Goal: Task Accomplishment & Management: Complete application form

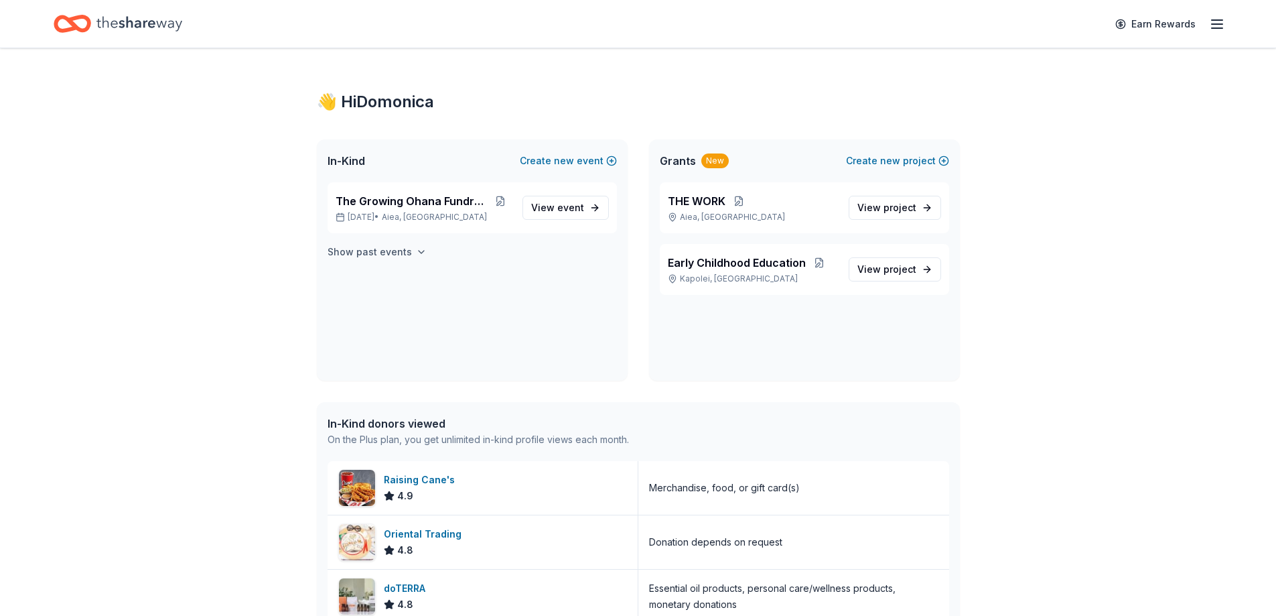
click at [416, 257] on icon "button" at bounding box center [421, 252] width 11 height 11
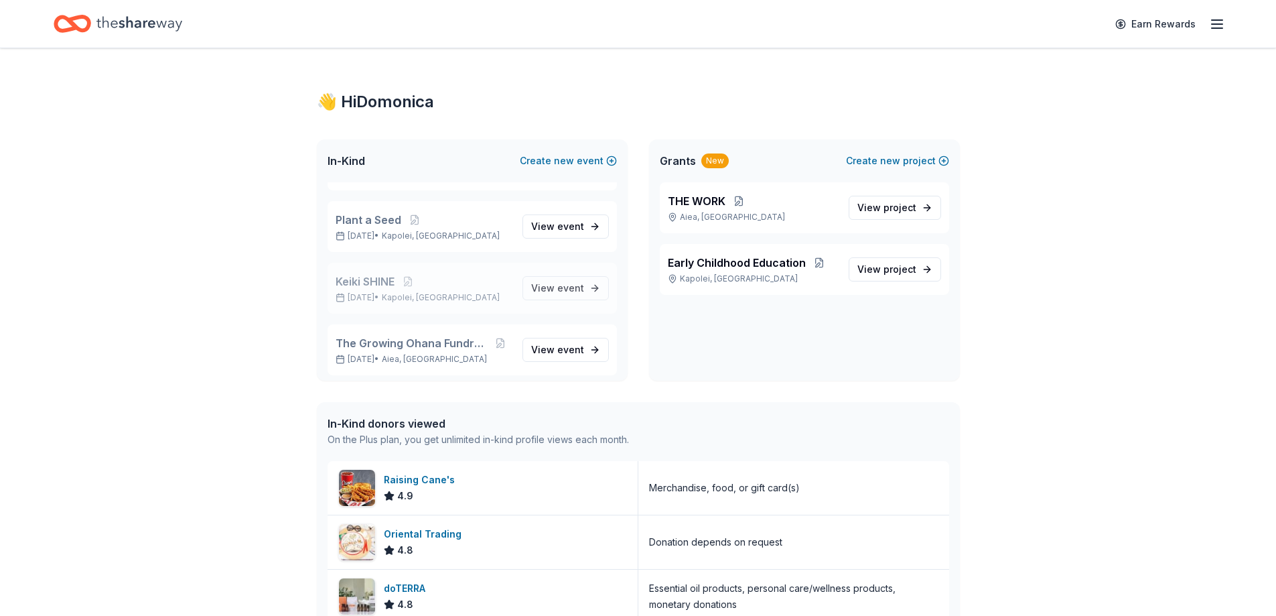
scroll to position [316, 0]
click at [393, 226] on p "[DATE] • Kapolei, [GEOGRAPHIC_DATA]" at bounding box center [424, 230] width 176 height 11
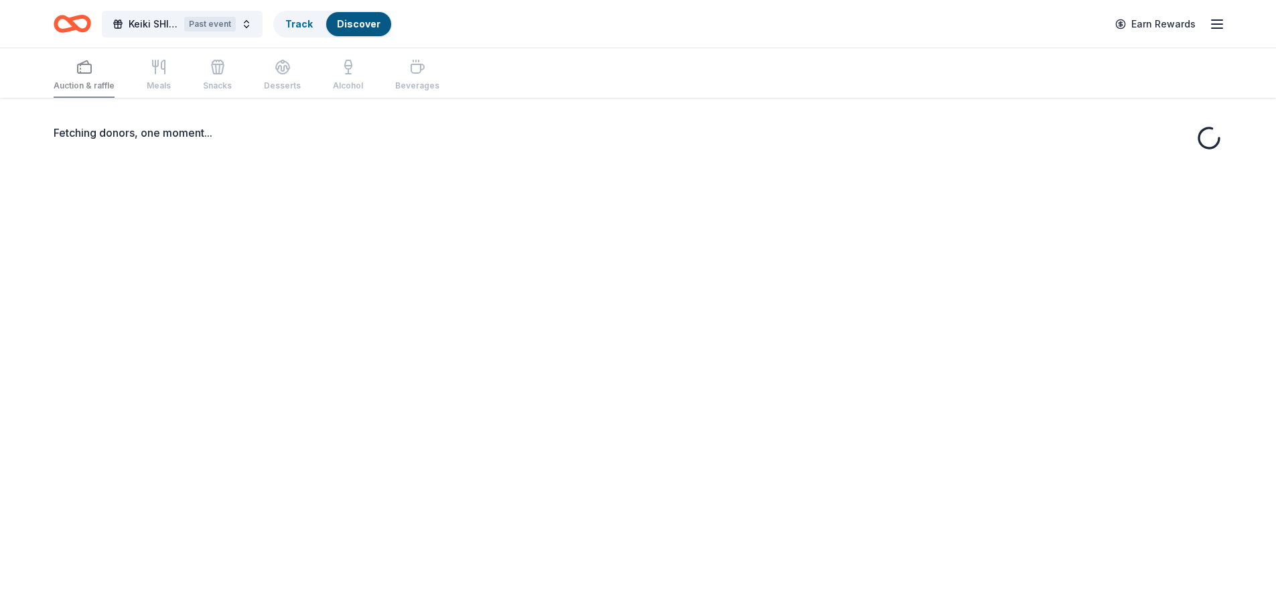
click at [548, 217] on div "Fetching donors, one moment..." at bounding box center [638, 406] width 1276 height 616
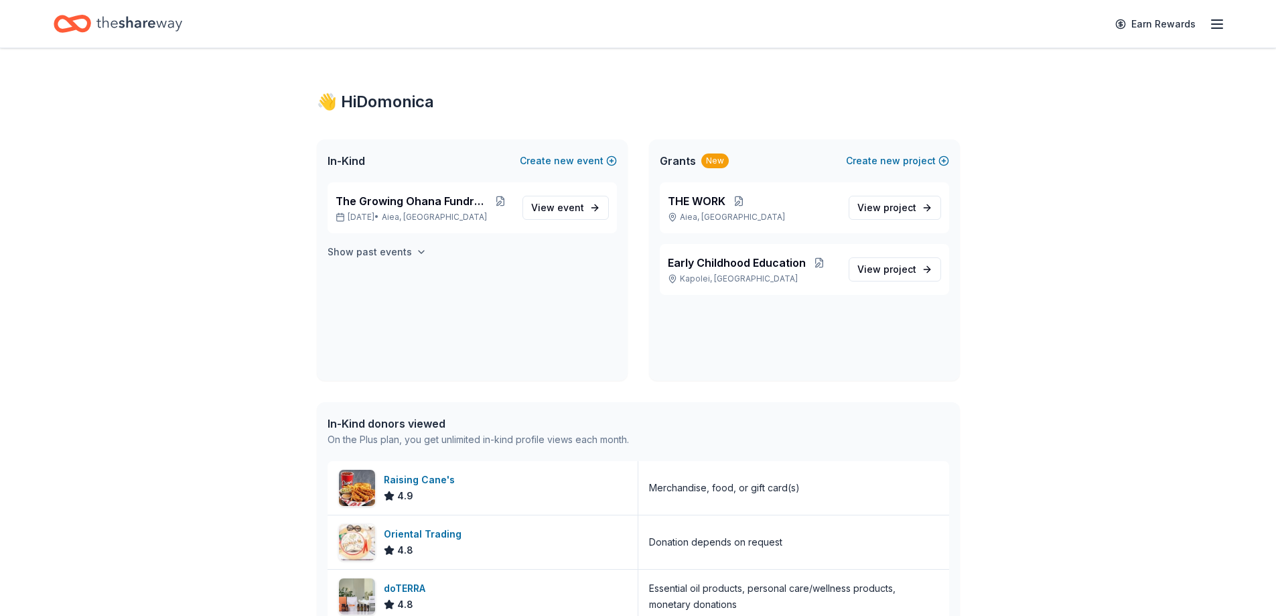
click at [383, 245] on h4 "Show past events" at bounding box center [370, 252] width 84 height 16
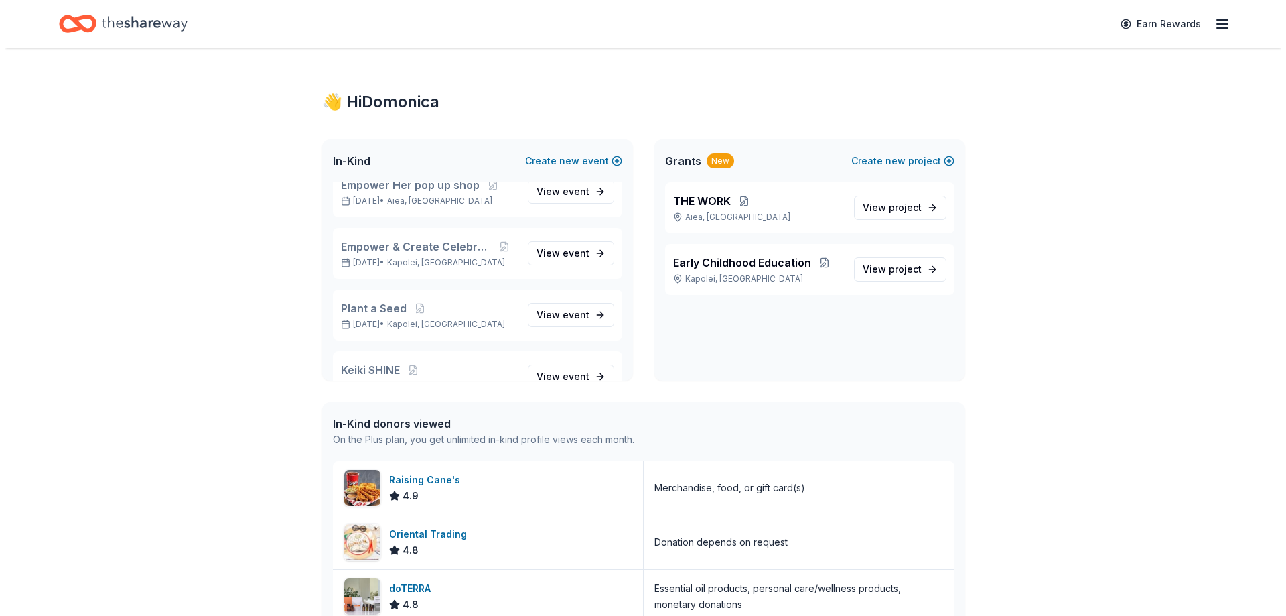
scroll to position [188, 0]
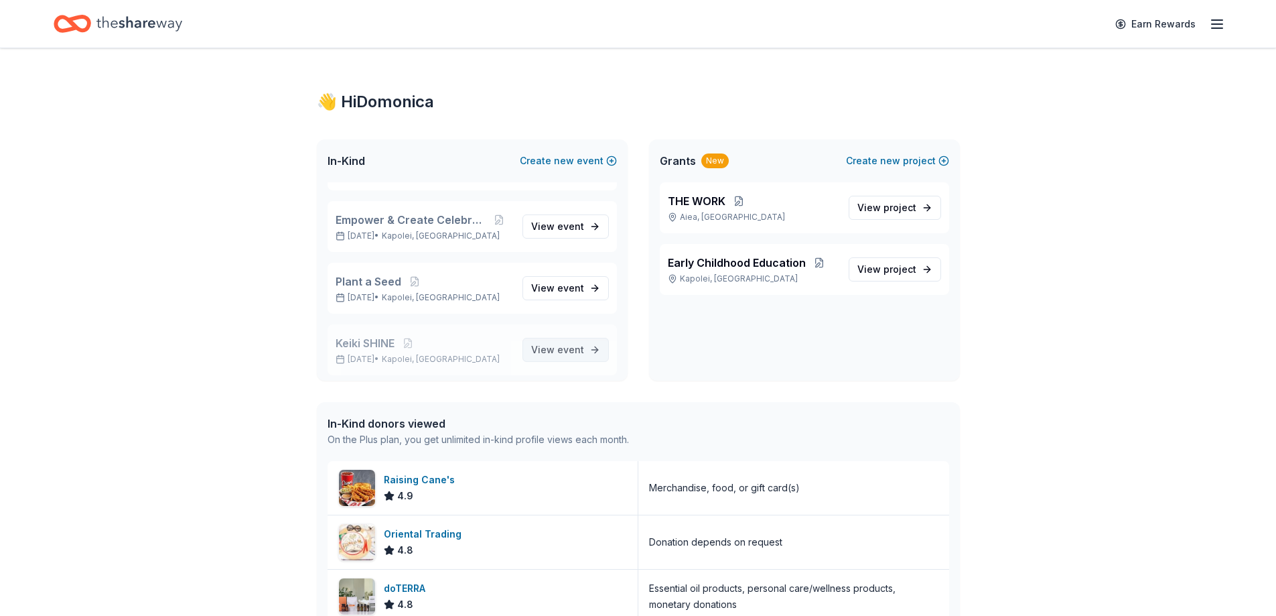
click at [546, 350] on span "View event" at bounding box center [557, 350] width 53 height 16
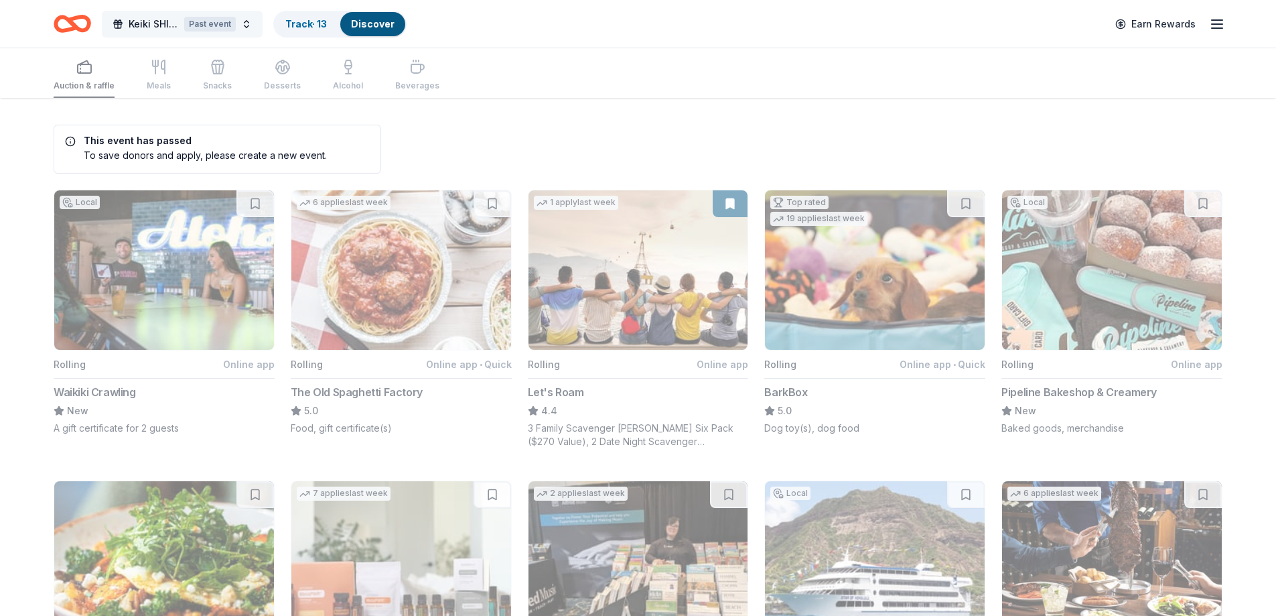
click at [143, 25] on span "Keiki SHINE" at bounding box center [154, 24] width 50 height 16
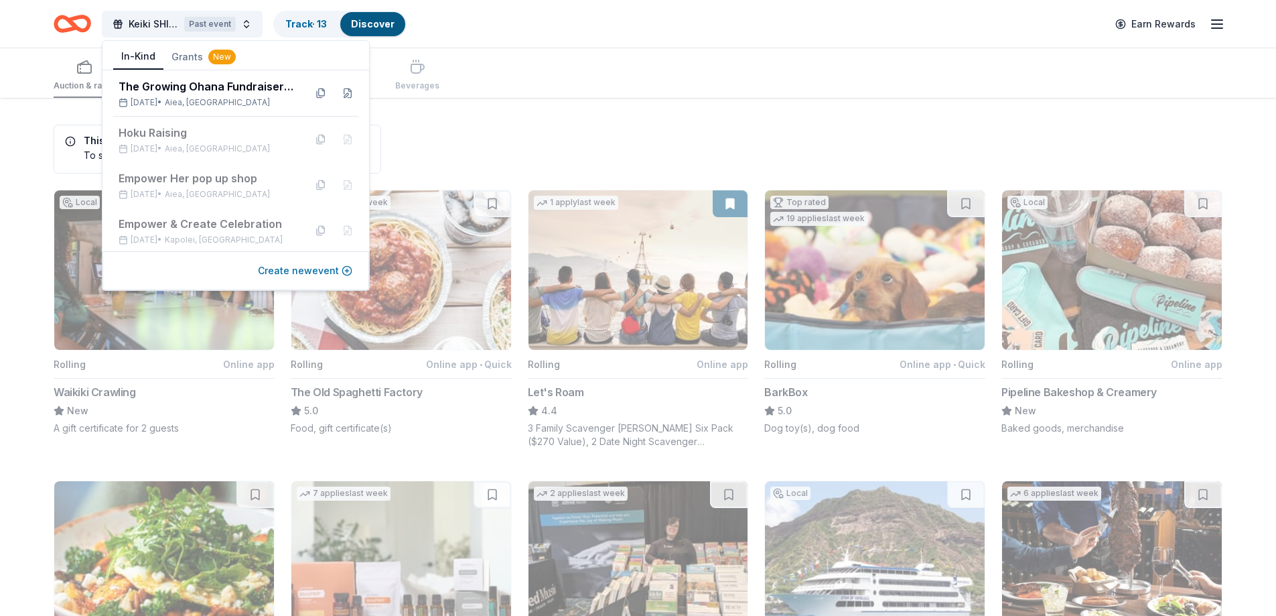
click at [313, 270] on button "Create new event" at bounding box center [305, 271] width 94 height 16
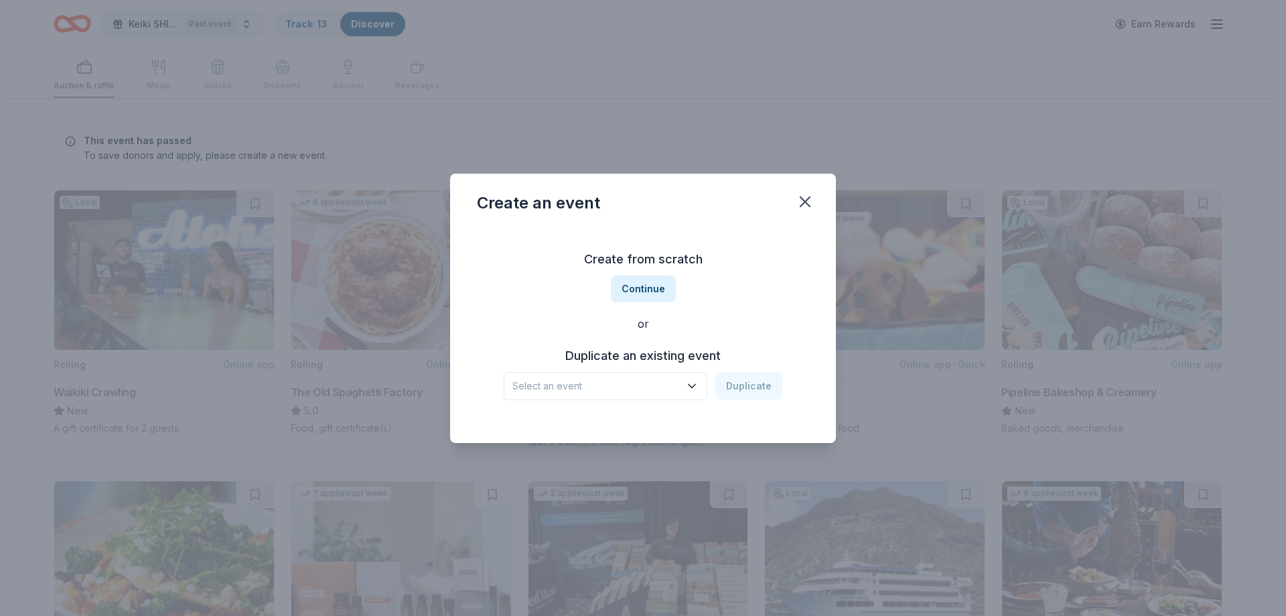
click at [694, 387] on icon "button" at bounding box center [692, 385] width 7 height 3
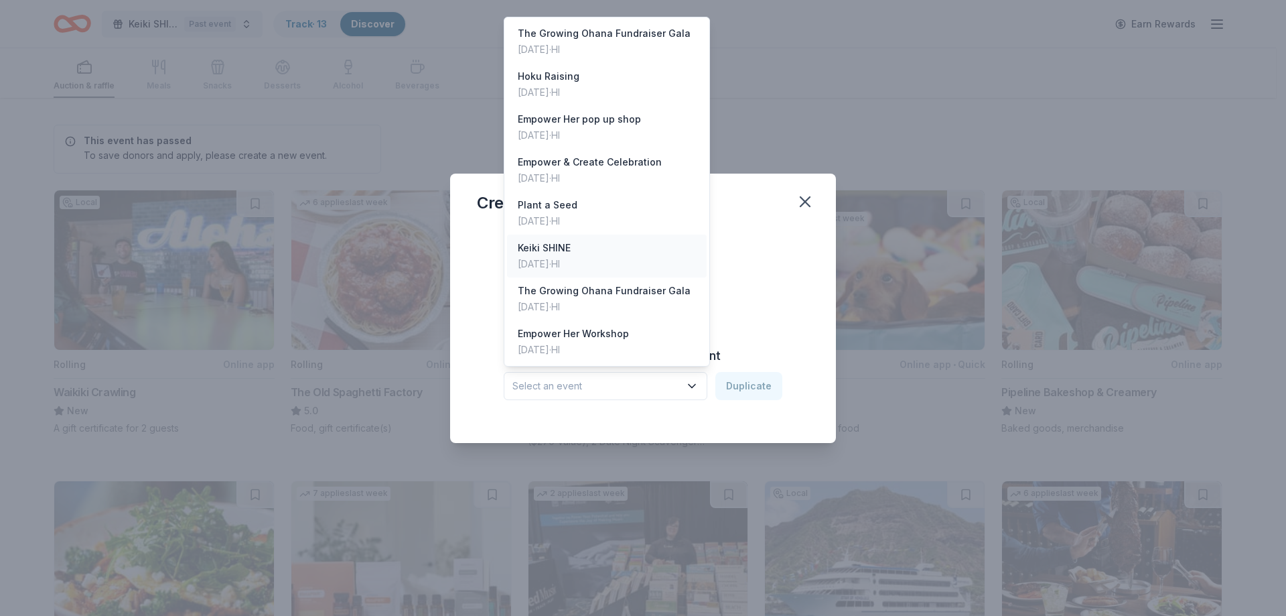
click at [558, 262] on div "[DATE] · HI" at bounding box center [544, 264] width 53 height 16
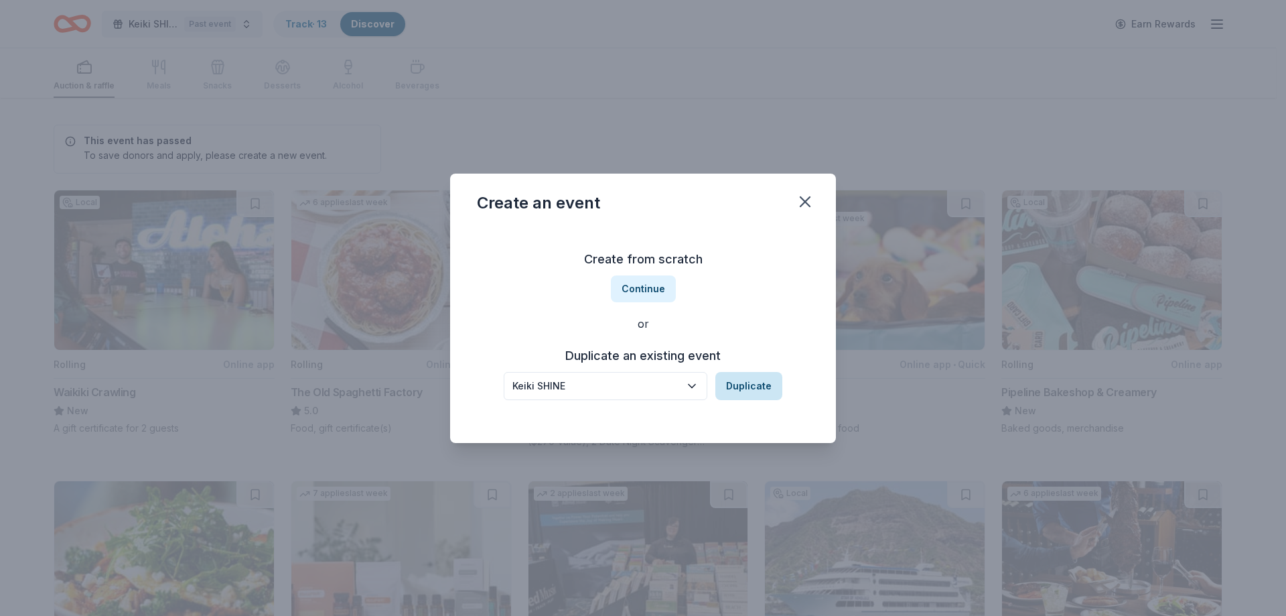
click at [742, 389] on button "Duplicate" at bounding box center [748, 386] width 67 height 28
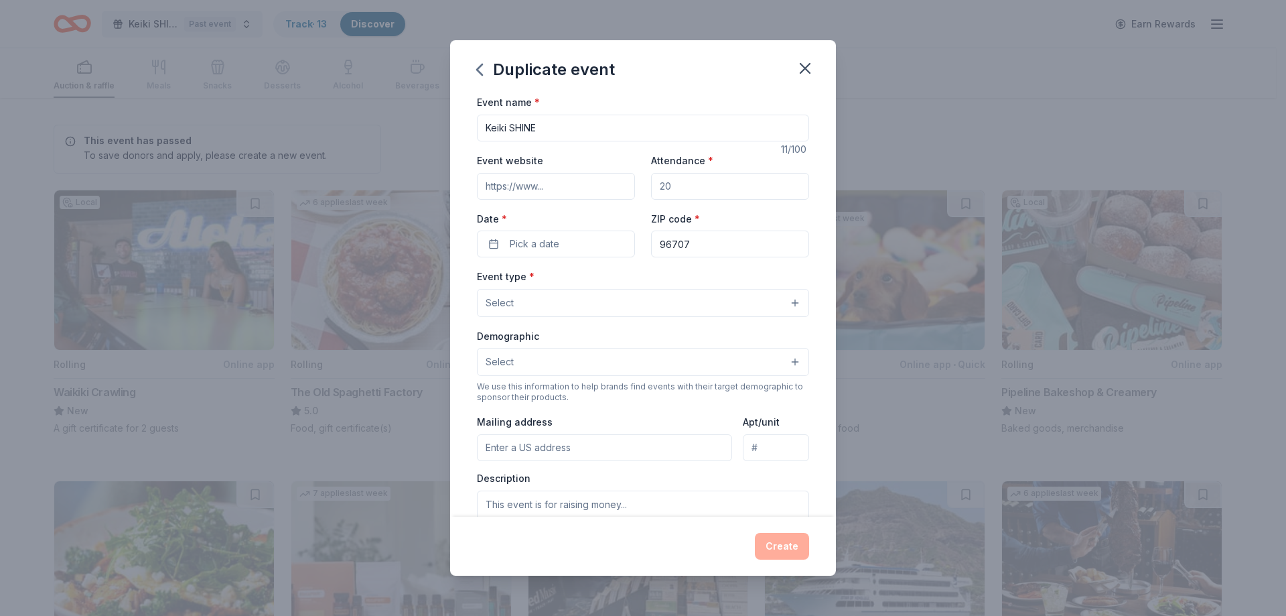
click at [667, 190] on input "Attendance *" at bounding box center [730, 186] width 158 height 27
type input "25"
click at [497, 177] on input "Event website" at bounding box center [556, 186] width 158 height 27
paste input "[URL][DOMAIN_NAME]"
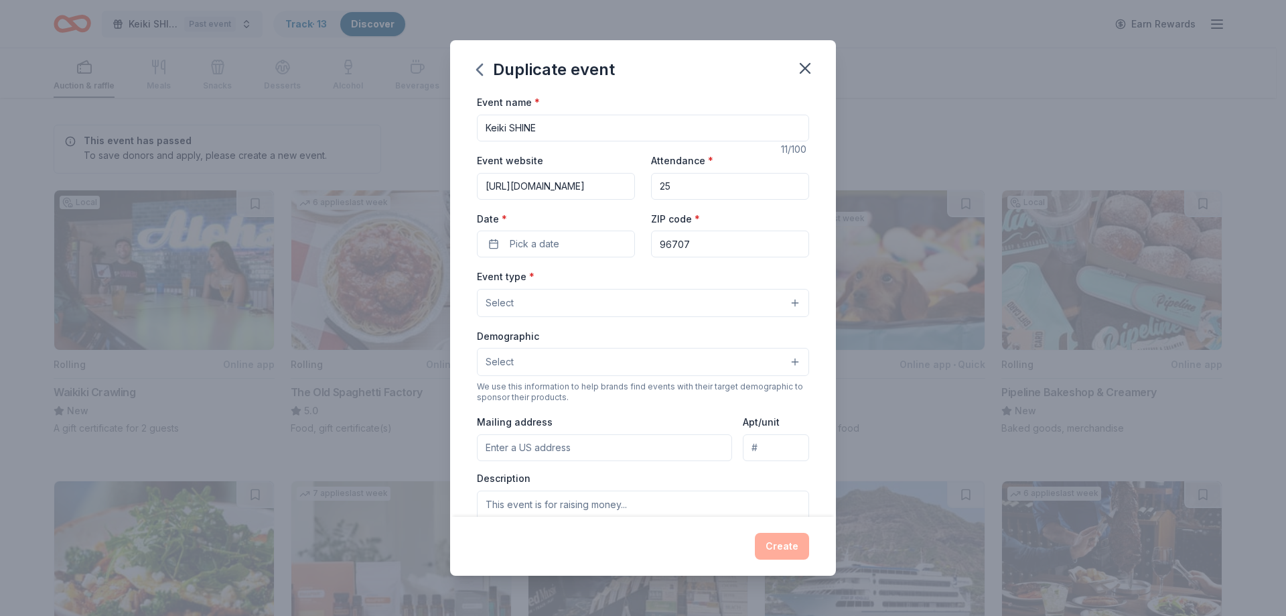
type input "[URL][DOMAIN_NAME]"
click at [563, 305] on button "Select" at bounding box center [643, 303] width 332 height 28
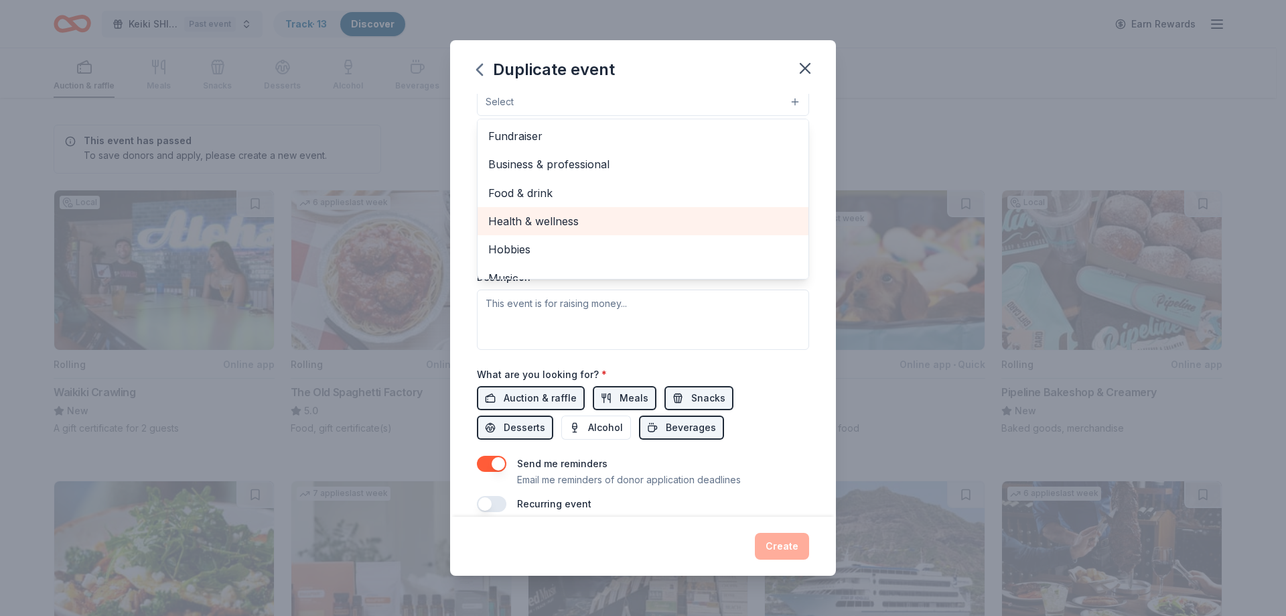
scroll to position [134, 0]
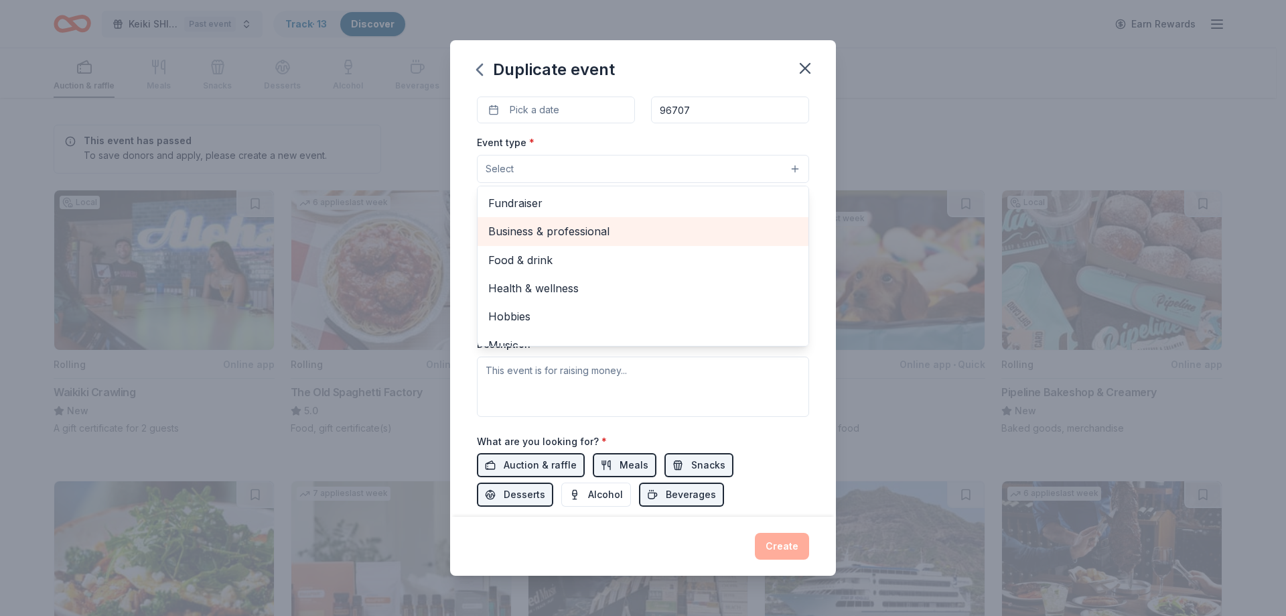
click at [554, 236] on span "Business & professional" at bounding box center [642, 230] width 309 height 17
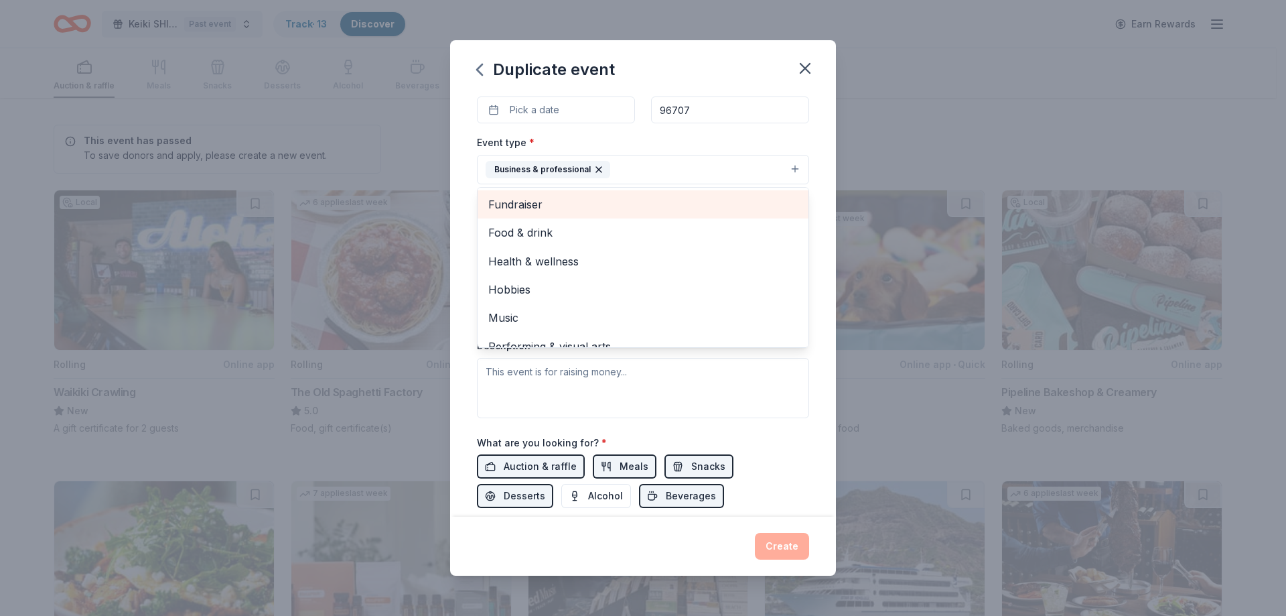
click at [537, 206] on span "Fundraiser" at bounding box center [642, 204] width 309 height 17
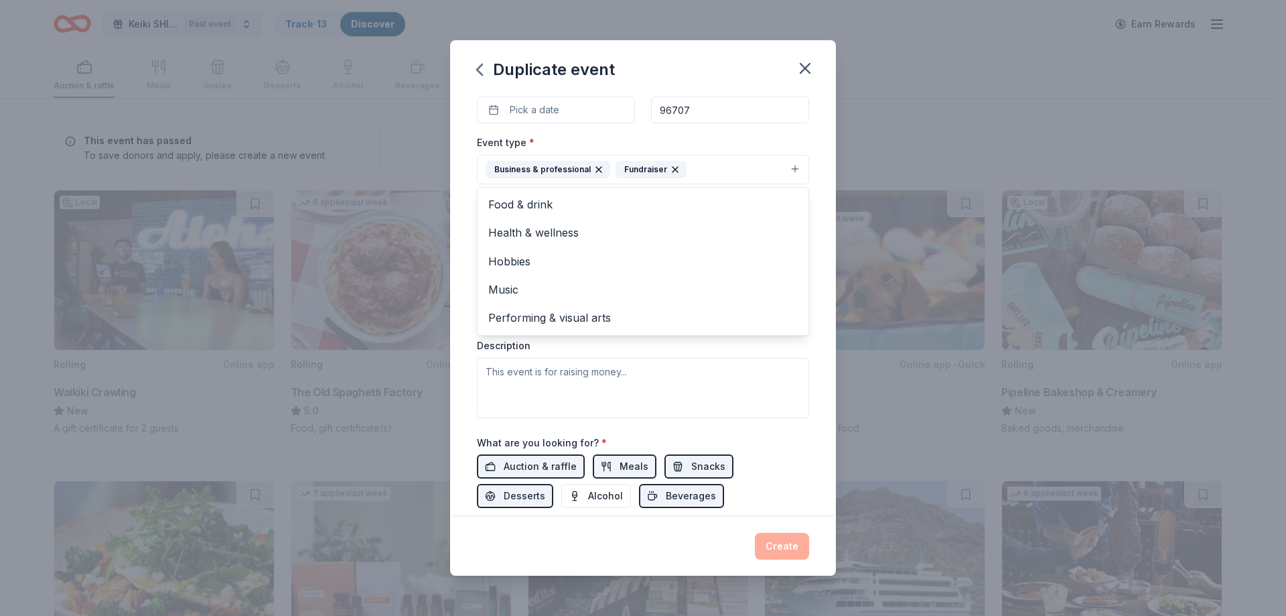
click at [696, 352] on div "Event type * Business & professional Fundraiser Food & drink Health & wellness …" at bounding box center [643, 275] width 332 height 283
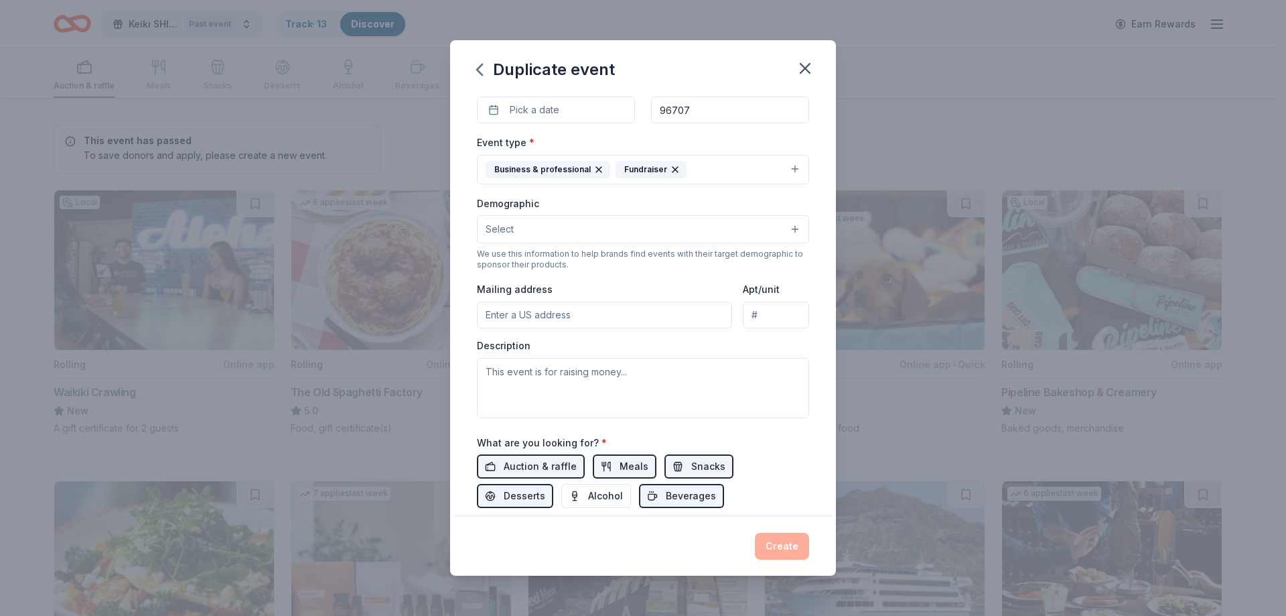
click at [546, 234] on button "Select" at bounding box center [643, 229] width 332 height 28
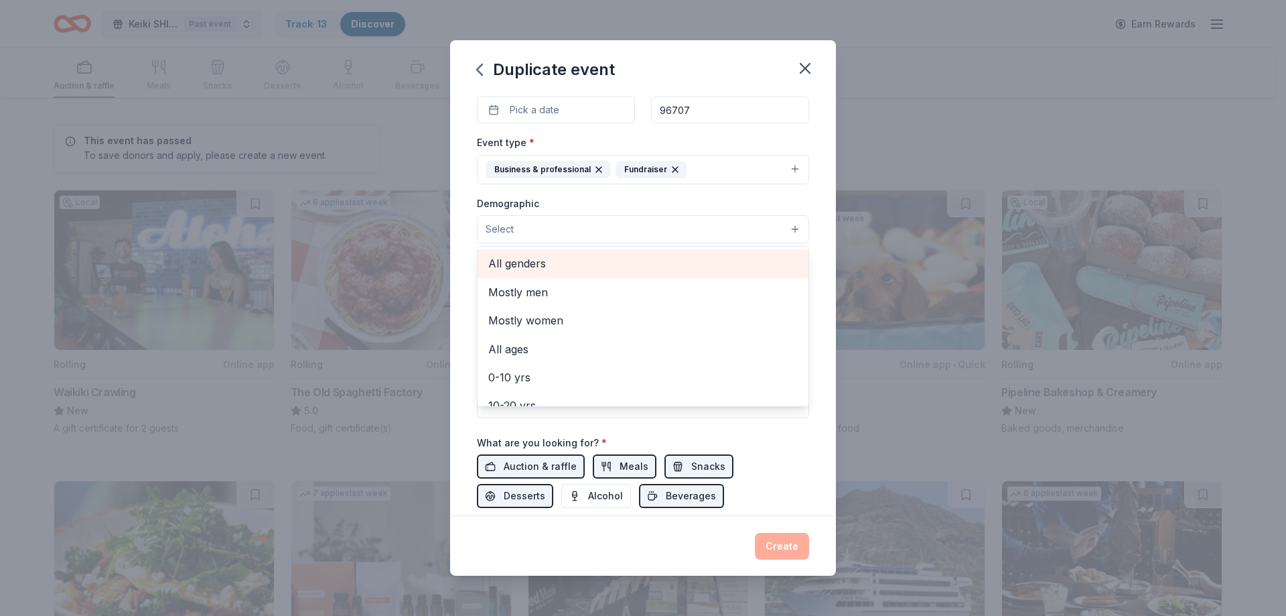
click at [541, 263] on span "All genders" at bounding box center [642, 263] width 309 height 17
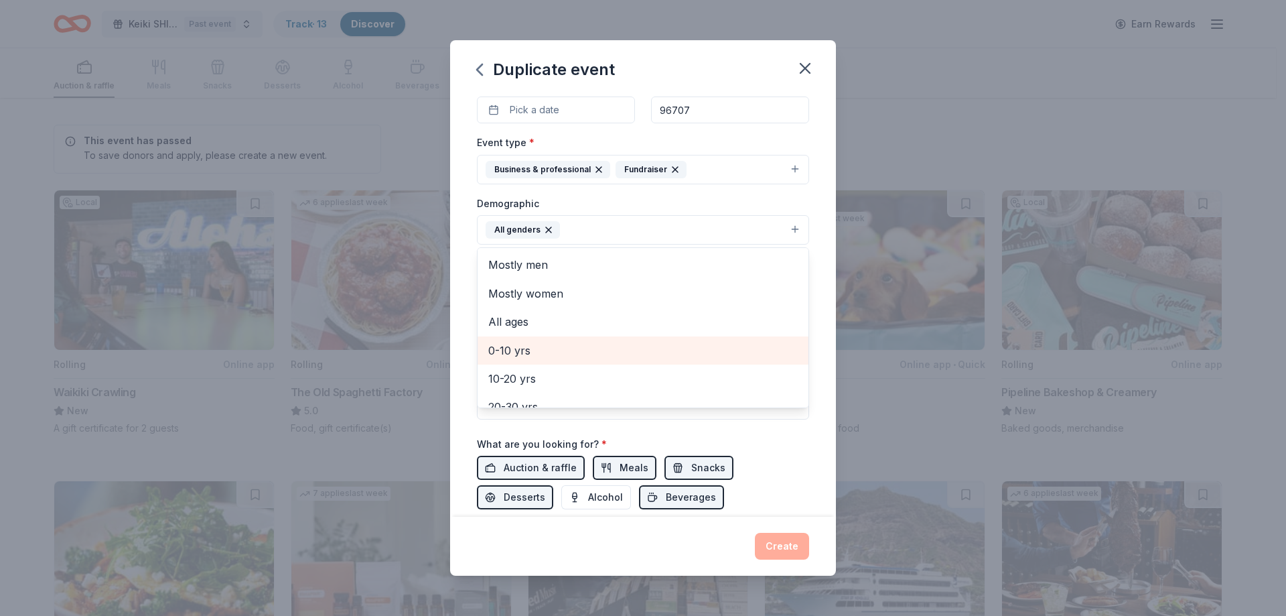
click at [523, 350] on span "0-10 yrs" at bounding box center [642, 350] width 309 height 17
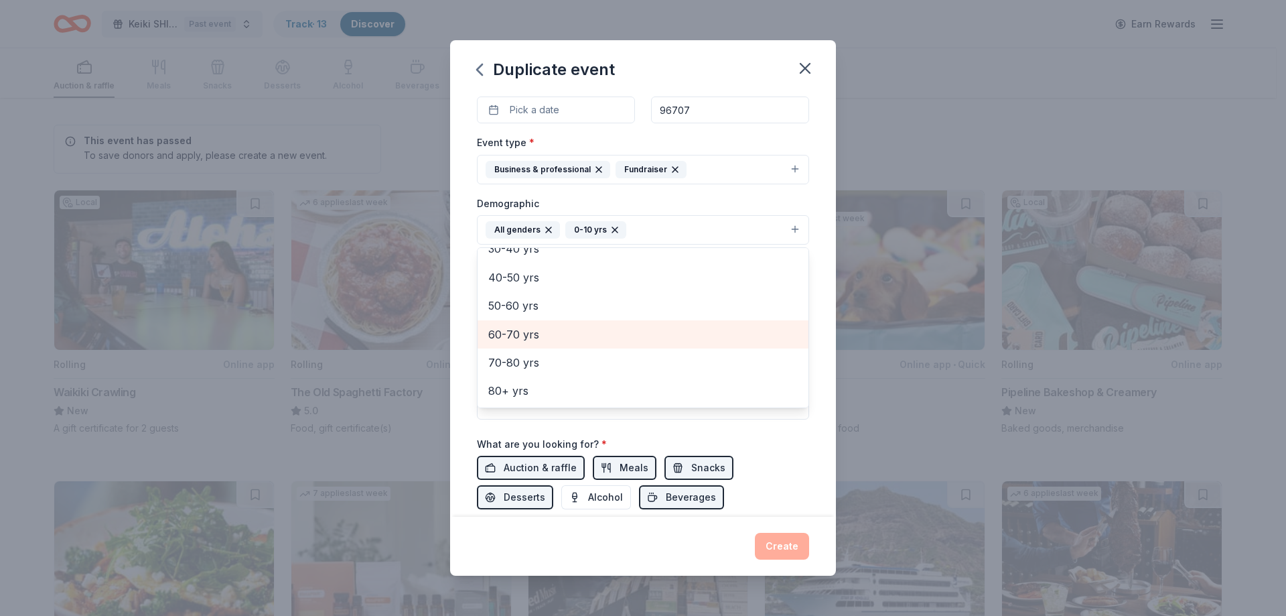
scroll to position [0, 0]
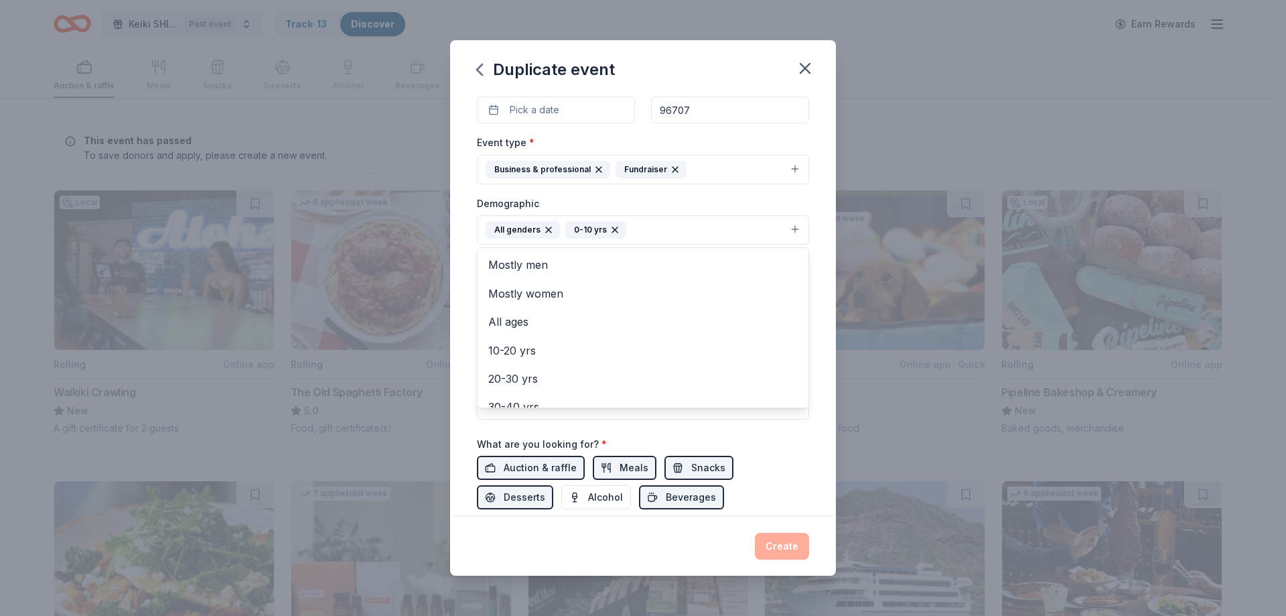
click at [817, 407] on div "Event name * Keiki SHINE 11 /100 Event website [URL][DOMAIN_NAME] Attendance * …" at bounding box center [643, 305] width 386 height 422
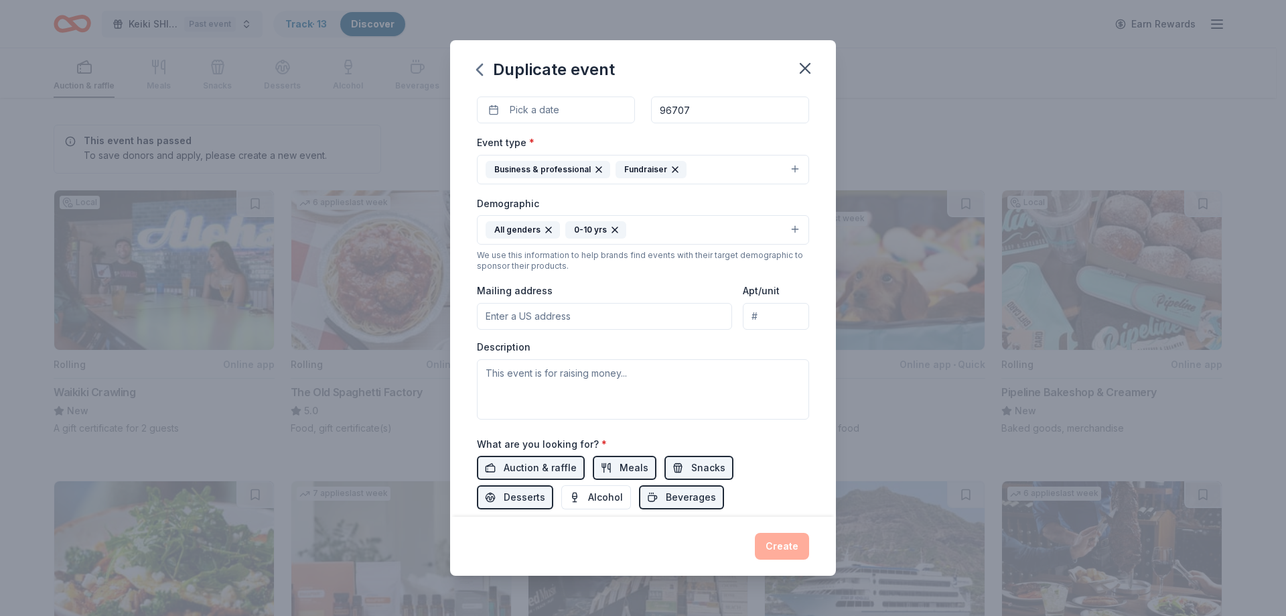
click at [543, 316] on input "Mailing address" at bounding box center [604, 316] width 255 height 27
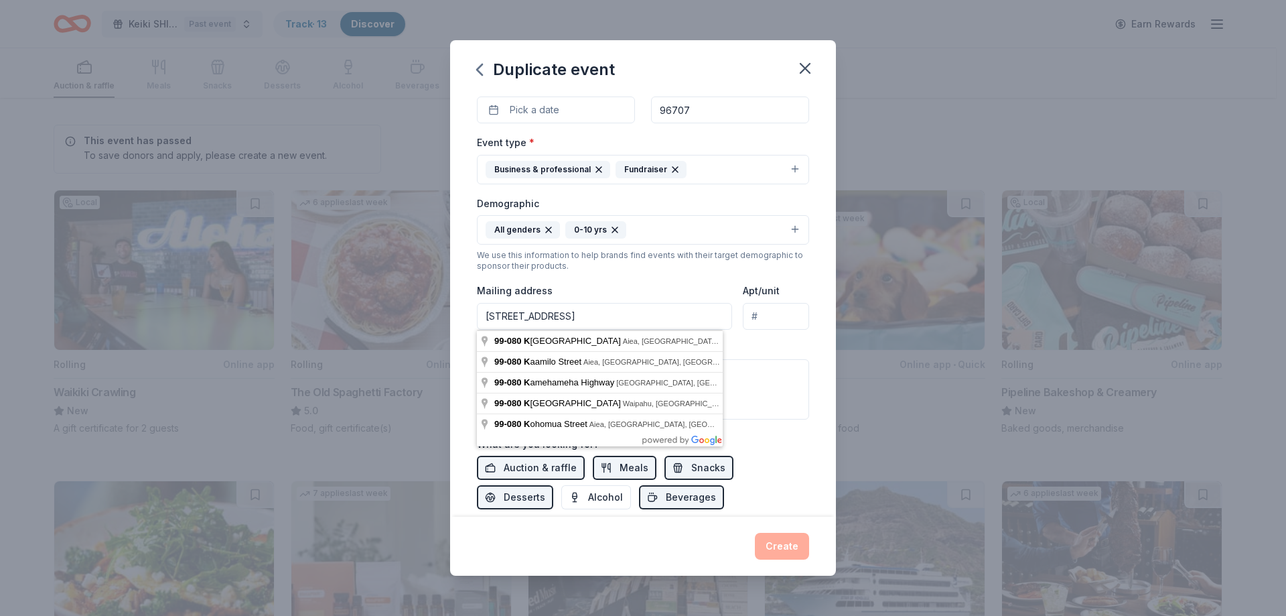
type input "[STREET_ADDRESS]"
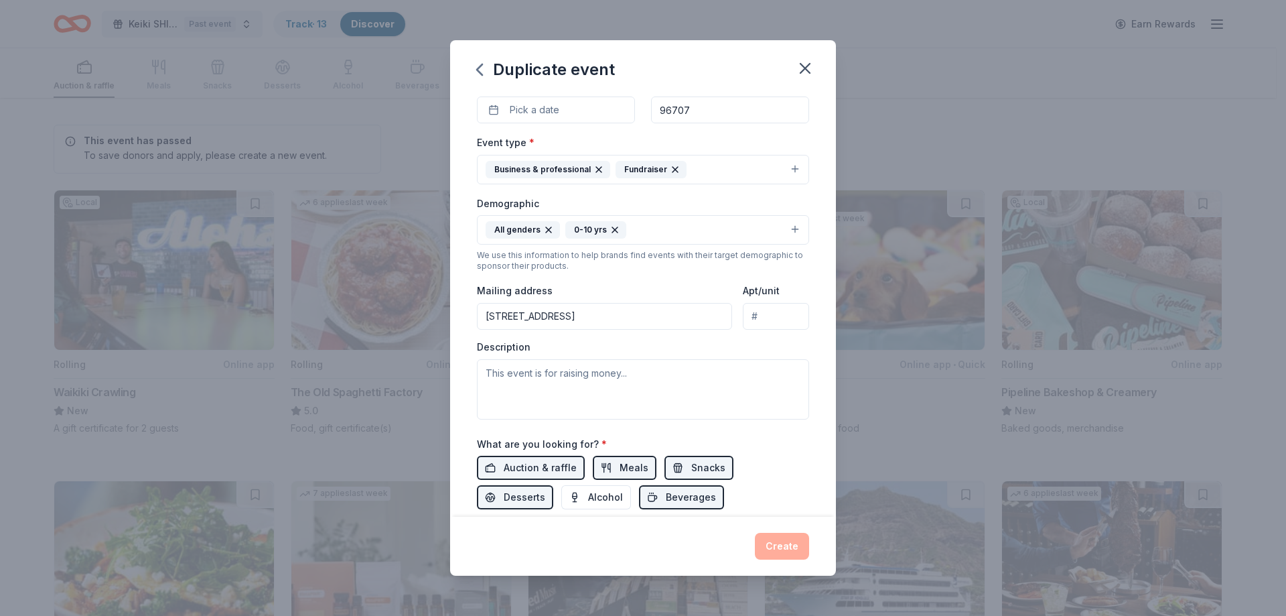
click at [766, 316] on input "Apt/unit" at bounding box center [776, 316] width 66 height 27
type input "D14"
click at [490, 375] on textarea at bounding box center [643, 389] width 332 height 60
paste textarea "At The Growing Ohana, we believe every child should have the chance to shine. T…"
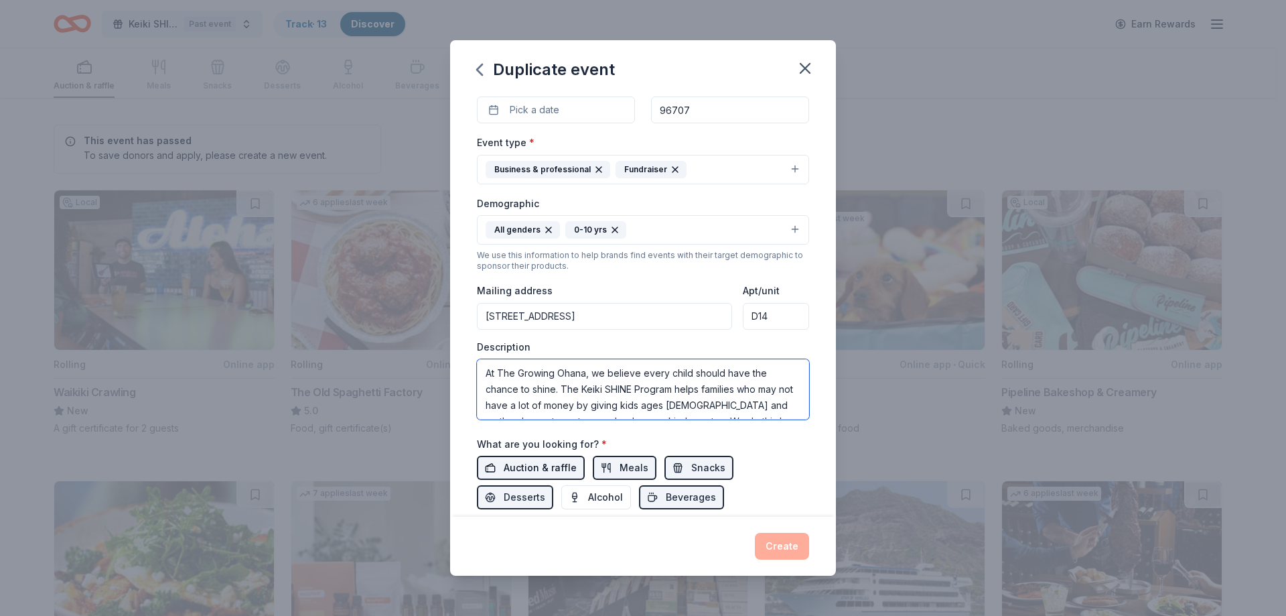
type textarea "At The Growing Ohana, we believe every child should have the chance to shine. T…"
click at [558, 467] on span "Auction & raffle" at bounding box center [540, 468] width 73 height 16
click at [620, 462] on span "Meals" at bounding box center [634, 468] width 29 height 16
click at [693, 468] on span "Snacks" at bounding box center [708, 468] width 34 height 16
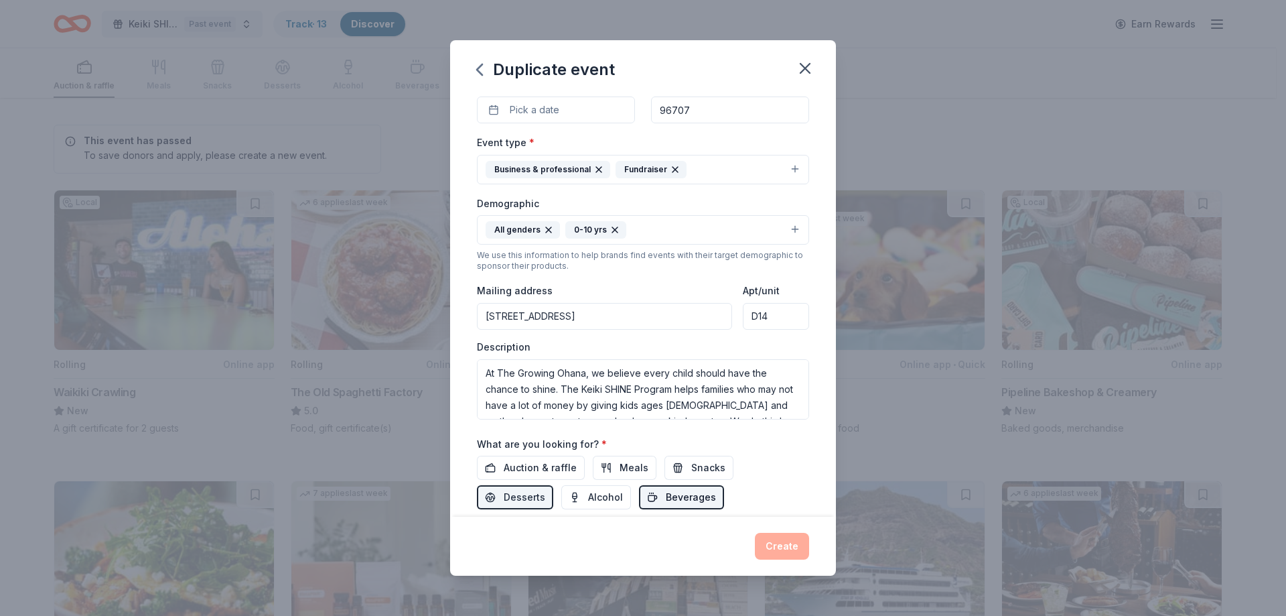
click at [683, 497] on span "Beverages" at bounding box center [691, 497] width 50 height 16
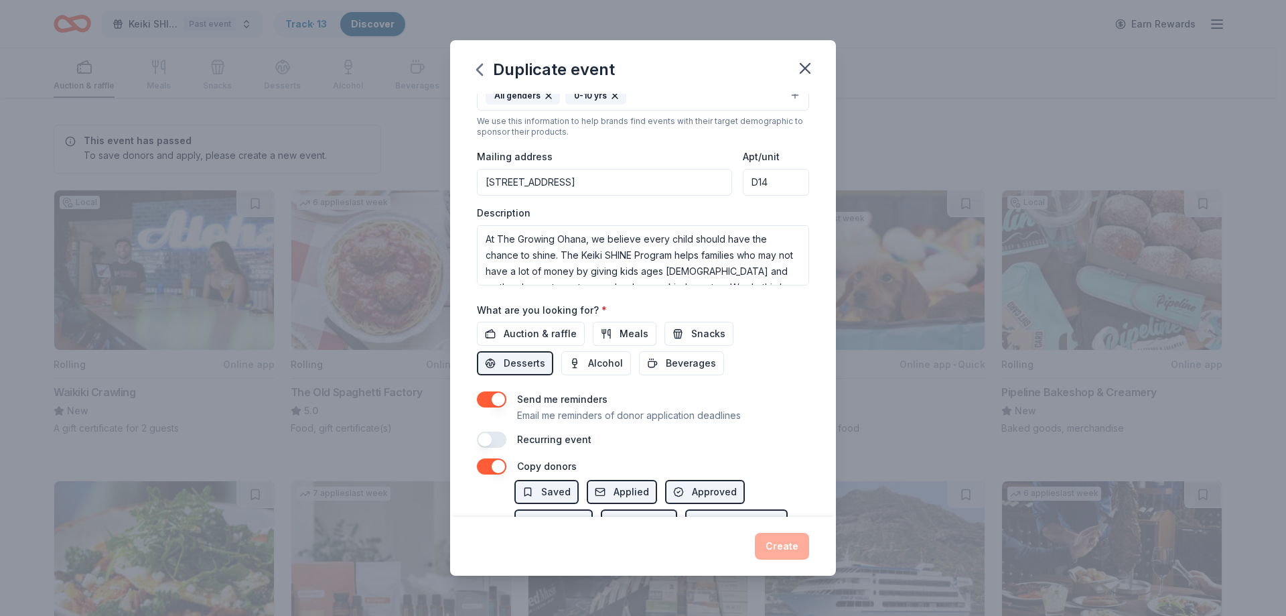
scroll to position [335, 0]
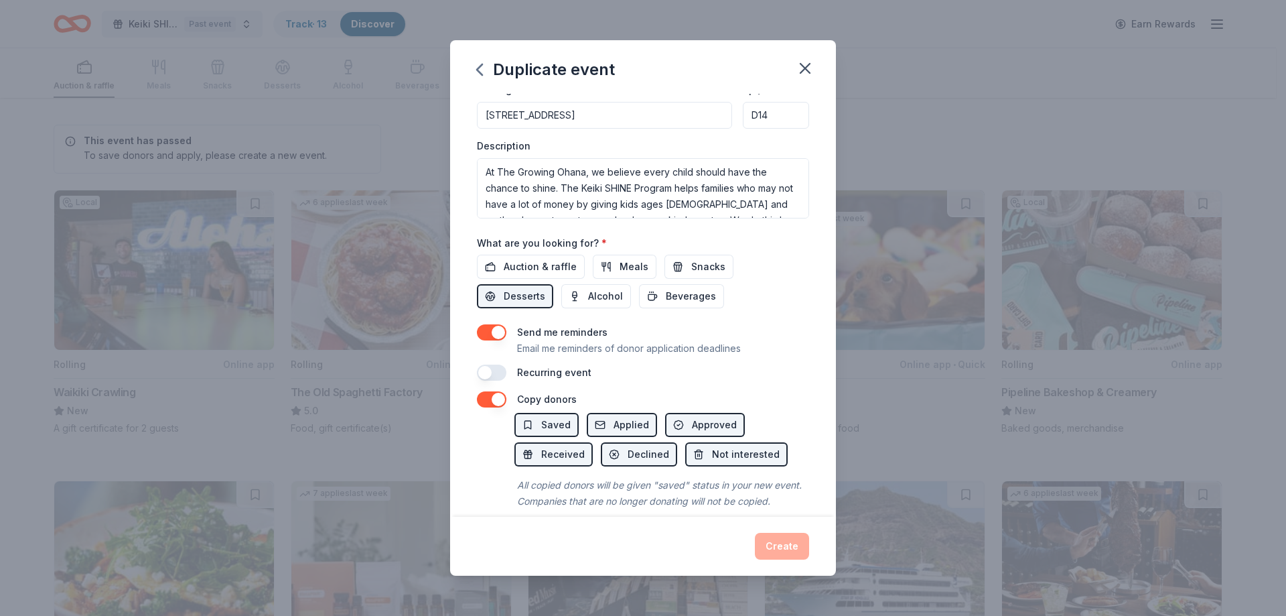
click at [502, 375] on button "button" at bounding box center [491, 372] width 29 height 16
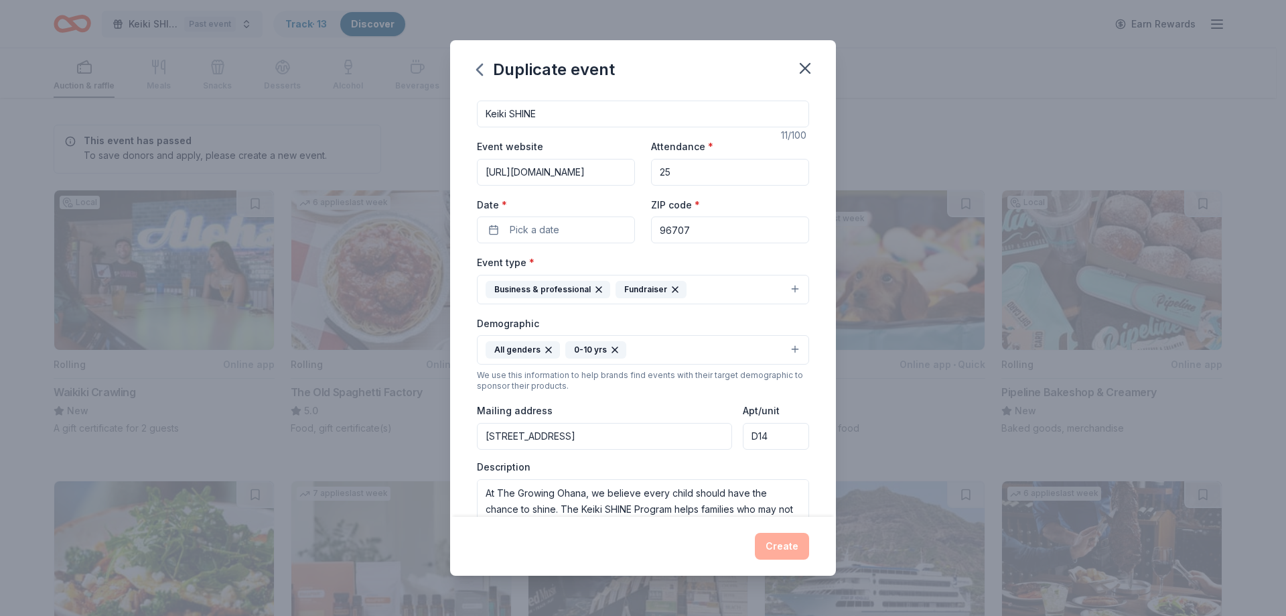
scroll to position [0, 0]
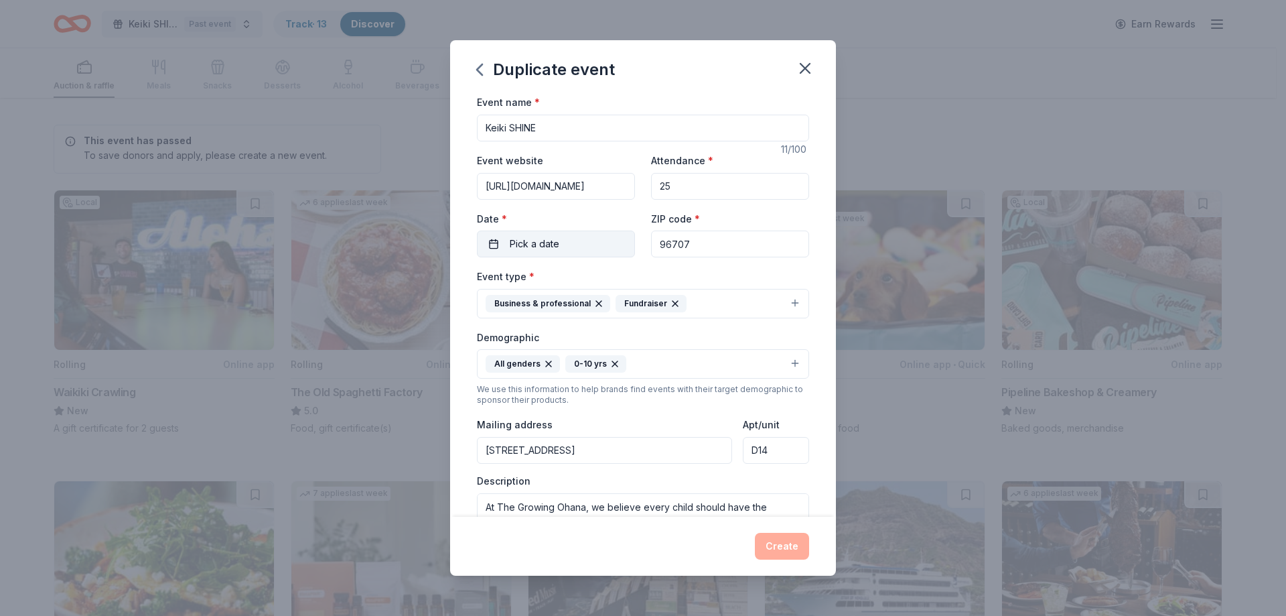
click at [508, 245] on button "Pick a date" at bounding box center [556, 243] width 158 height 27
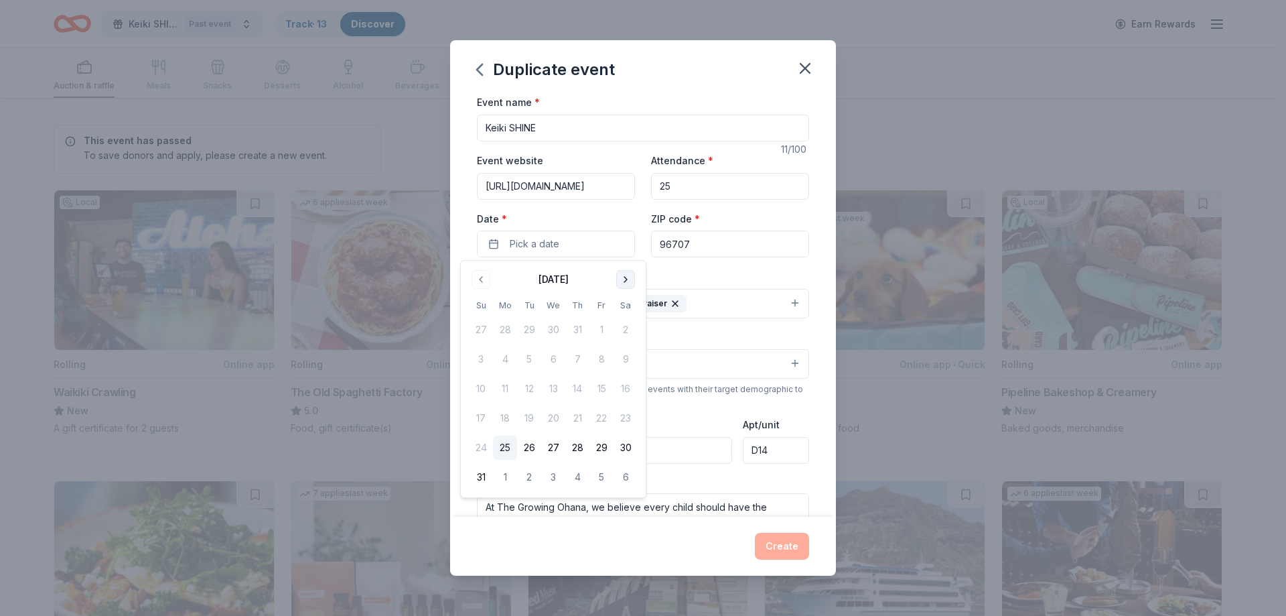
click at [626, 283] on button "Go to next month" at bounding box center [625, 279] width 19 height 19
click at [628, 282] on button "Go to next month" at bounding box center [625, 279] width 19 height 19
click at [628, 281] on button "Go to next month" at bounding box center [625, 279] width 19 height 19
click at [628, 283] on button "Go to next month" at bounding box center [625, 279] width 19 height 19
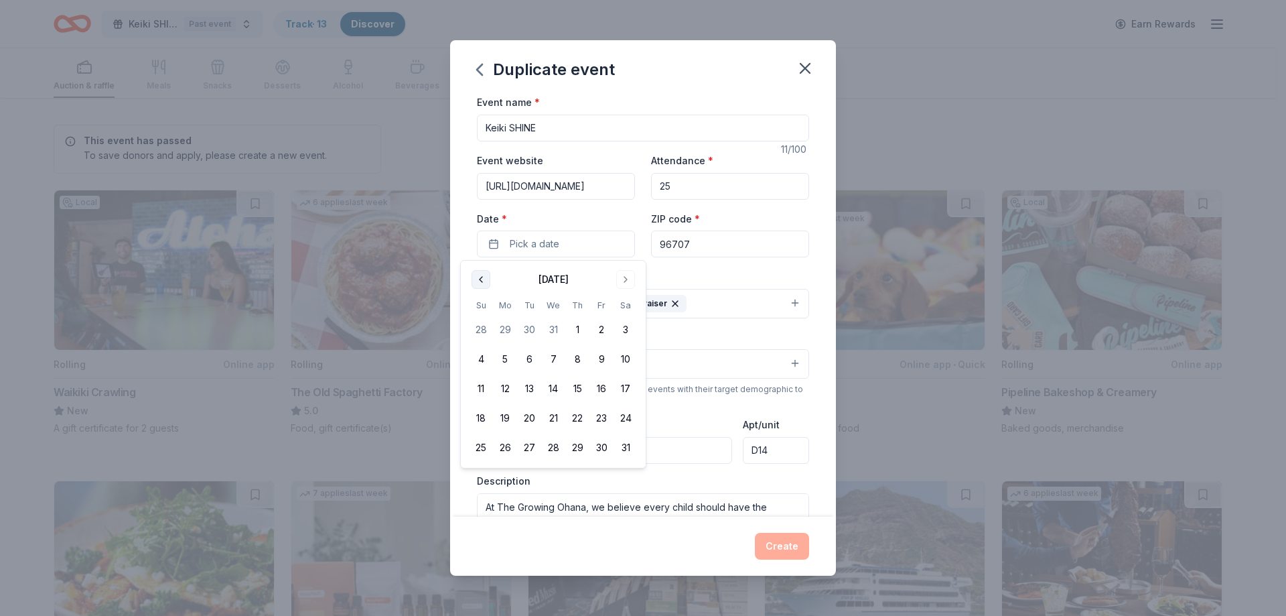
click at [482, 281] on button "Go to previous month" at bounding box center [481, 279] width 19 height 19
click at [504, 329] on button "1" at bounding box center [505, 330] width 24 height 24
click at [719, 340] on div "Demographic All genders 0-10 yrs" at bounding box center [643, 354] width 332 height 50
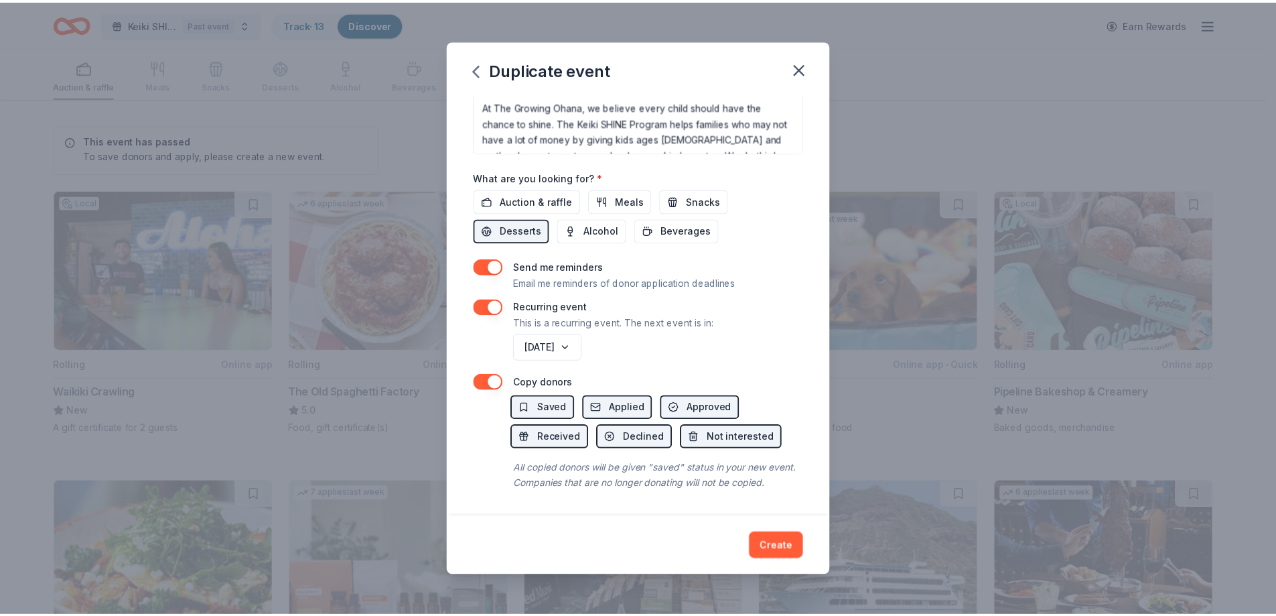
scroll to position [416, 0]
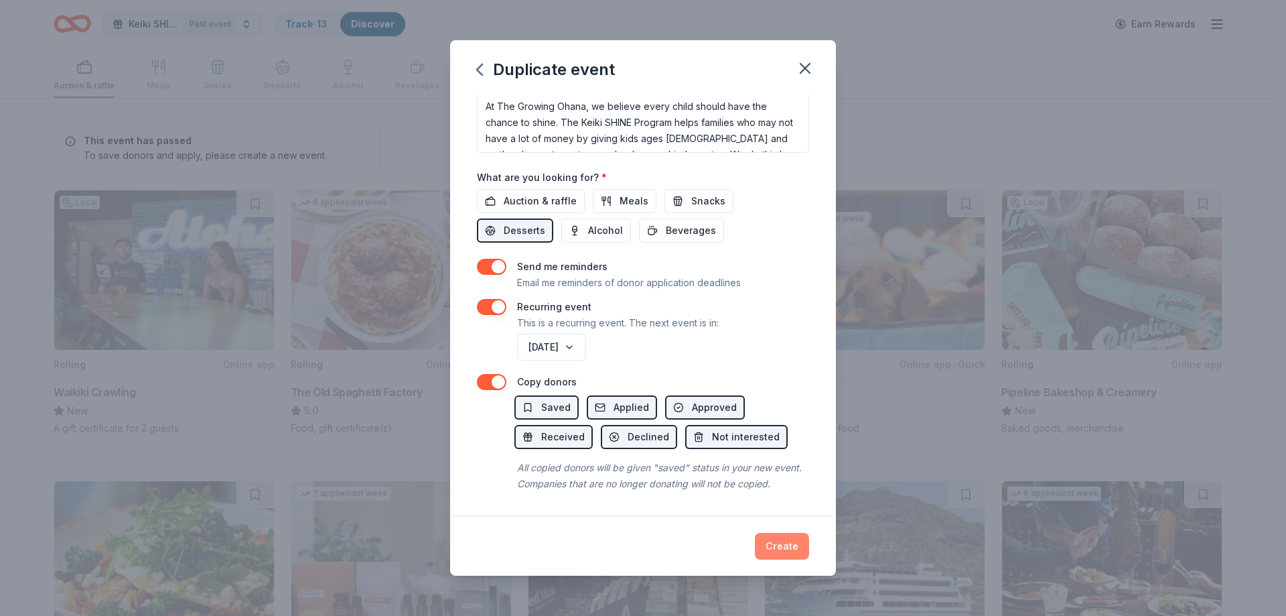
click at [776, 543] on button "Create" at bounding box center [782, 546] width 54 height 27
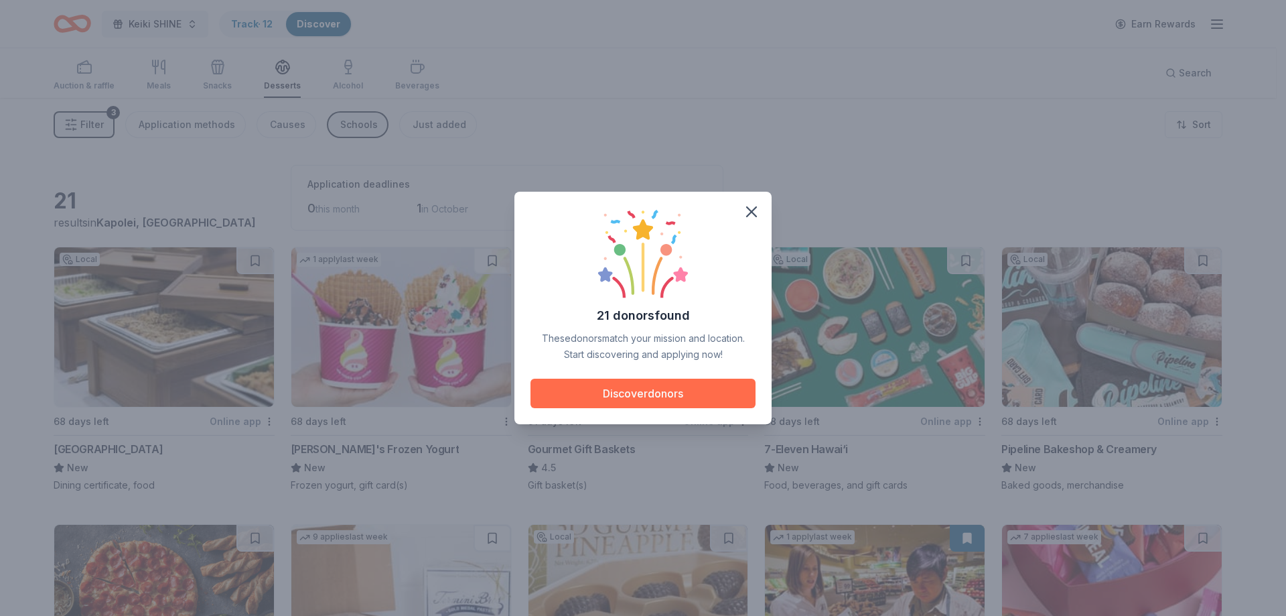
click at [625, 397] on button "Discover donors" at bounding box center [643, 392] width 225 height 29
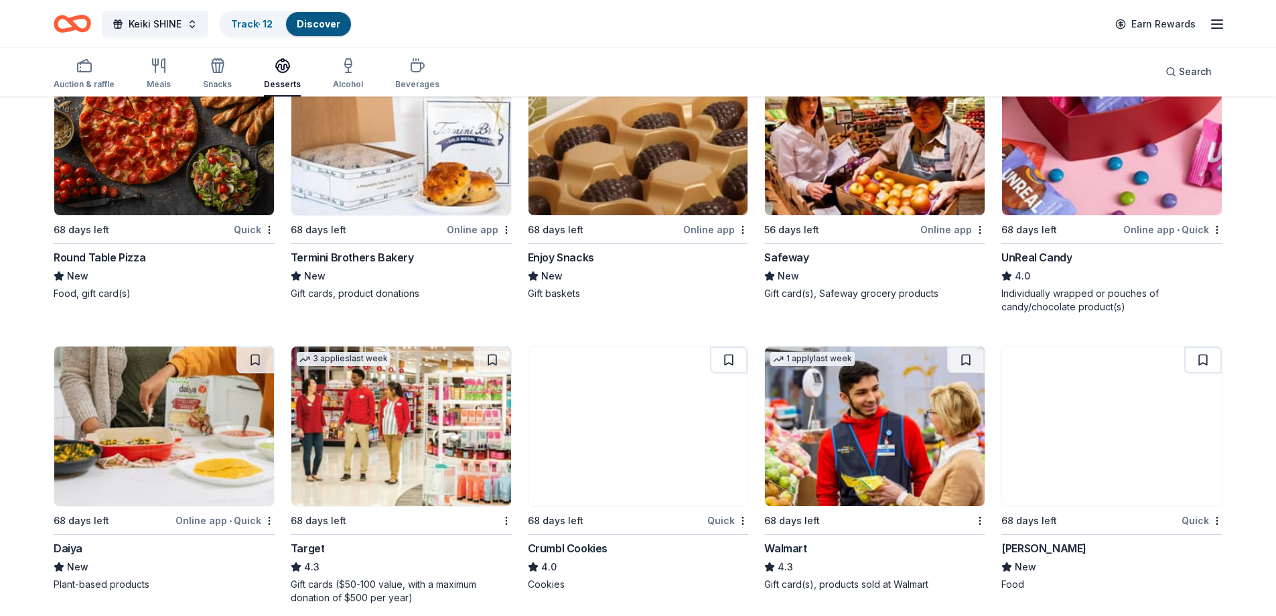
scroll to position [536, 0]
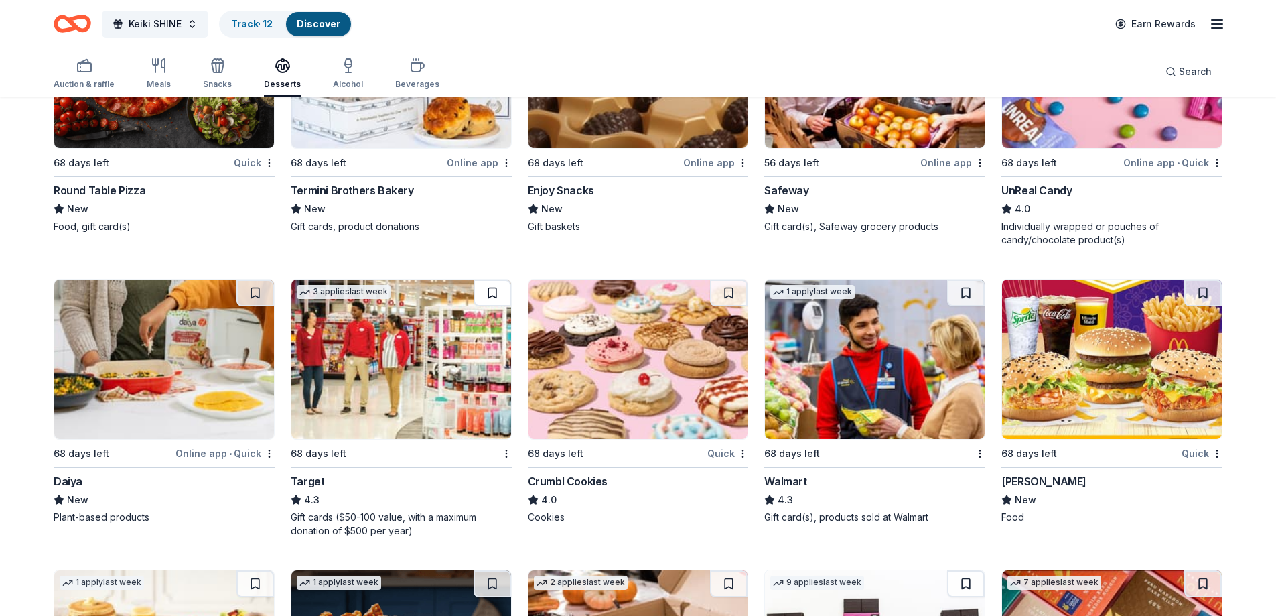
click at [494, 295] on button at bounding box center [493, 292] width 38 height 27
click at [959, 301] on button at bounding box center [966, 292] width 38 height 27
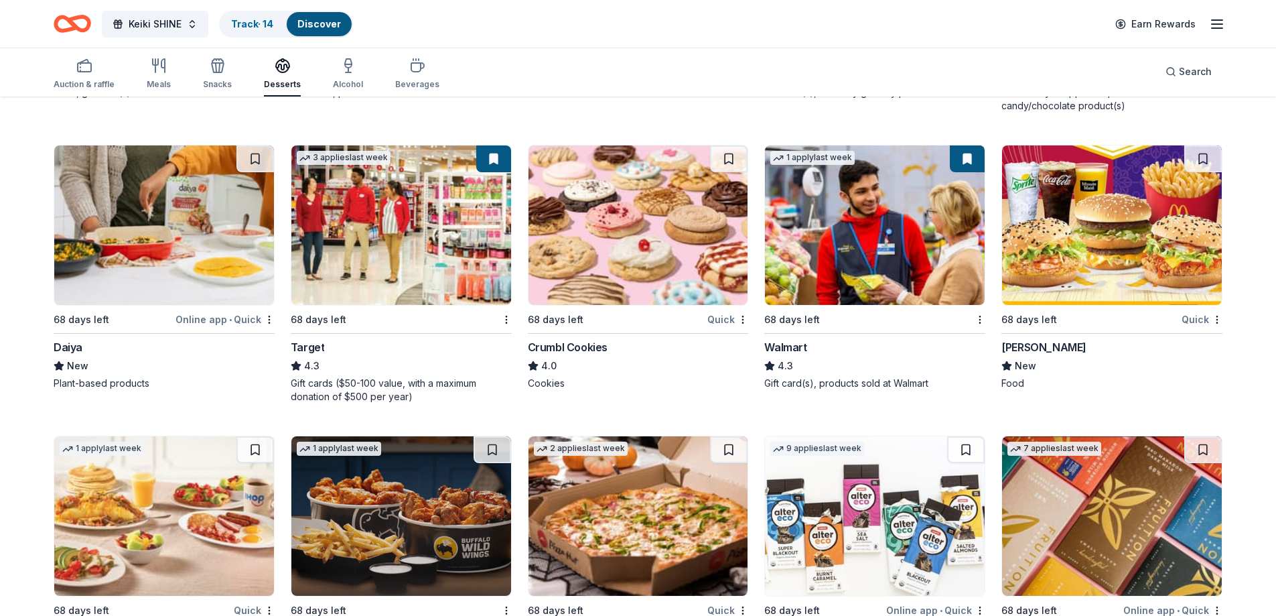
scroll to position [737, 0]
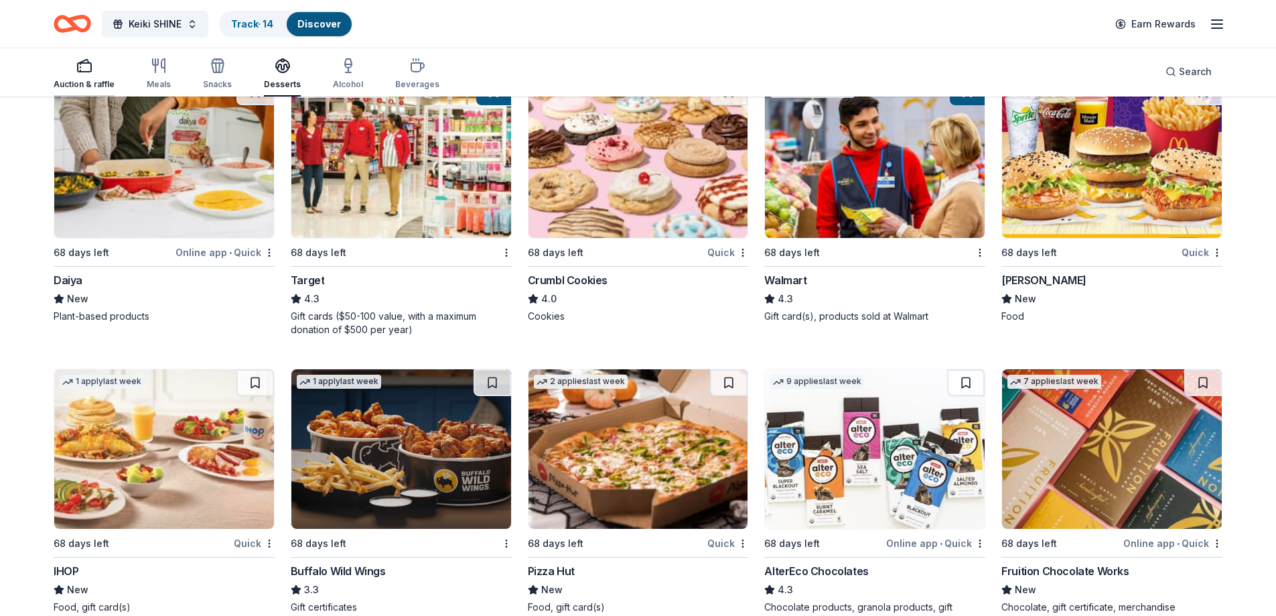
click at [90, 76] on div "Auction & raffle" at bounding box center [84, 74] width 61 height 32
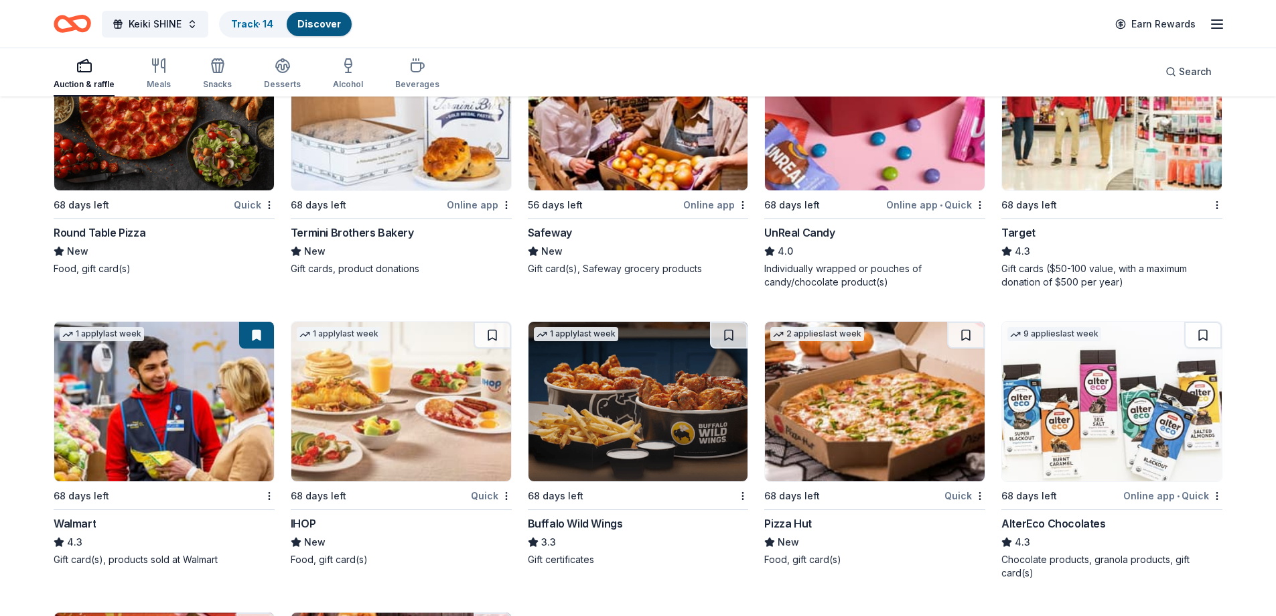
scroll to position [360, 0]
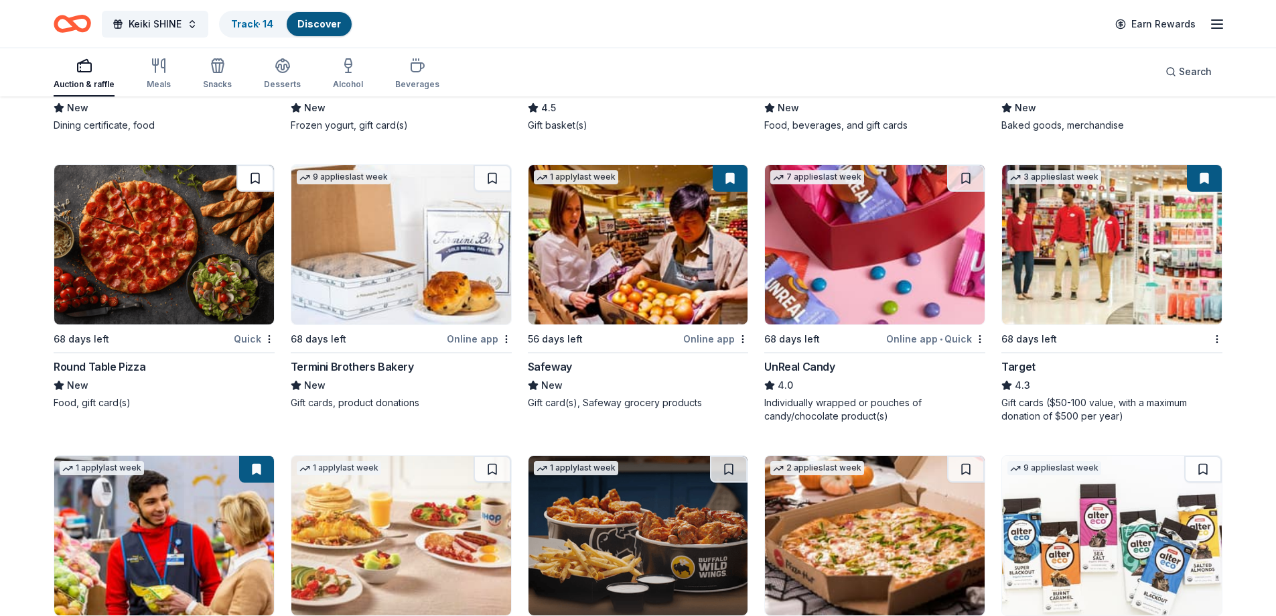
click at [255, 178] on button at bounding box center [255, 178] width 38 height 27
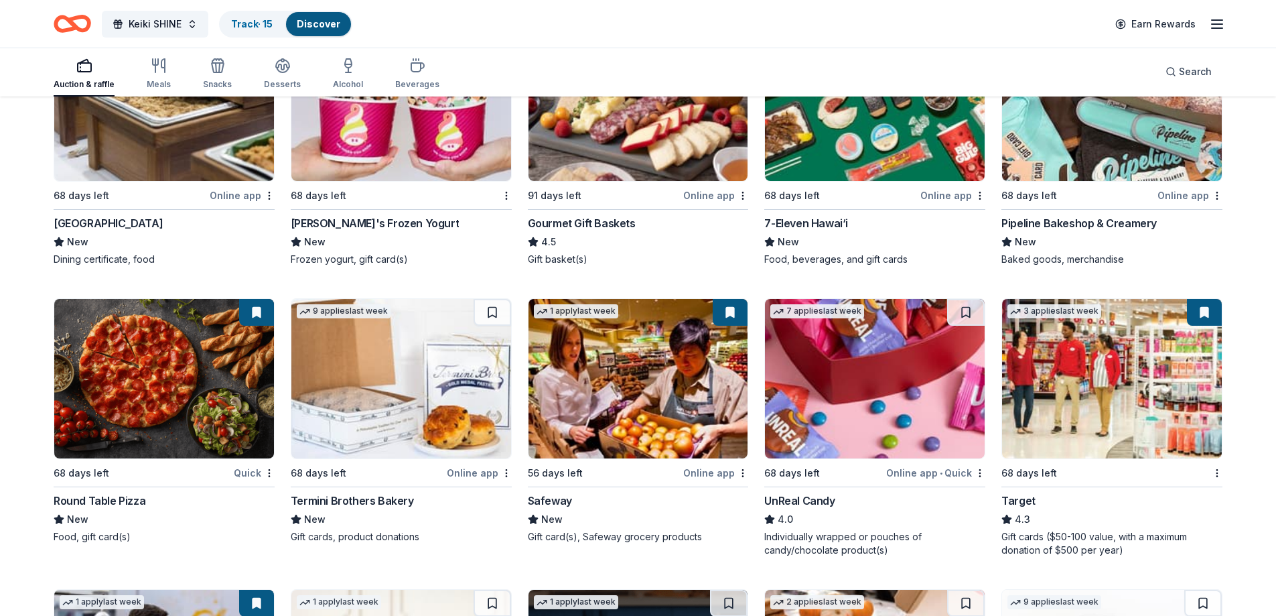
scroll to position [92, 0]
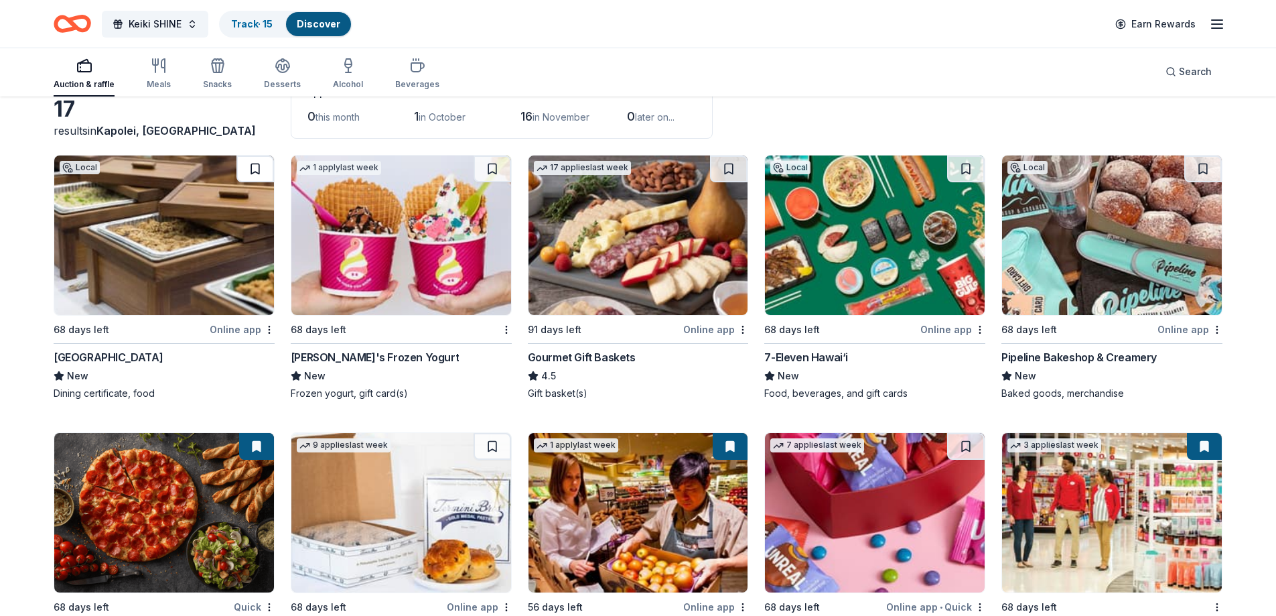
click at [260, 170] on button at bounding box center [255, 168] width 38 height 27
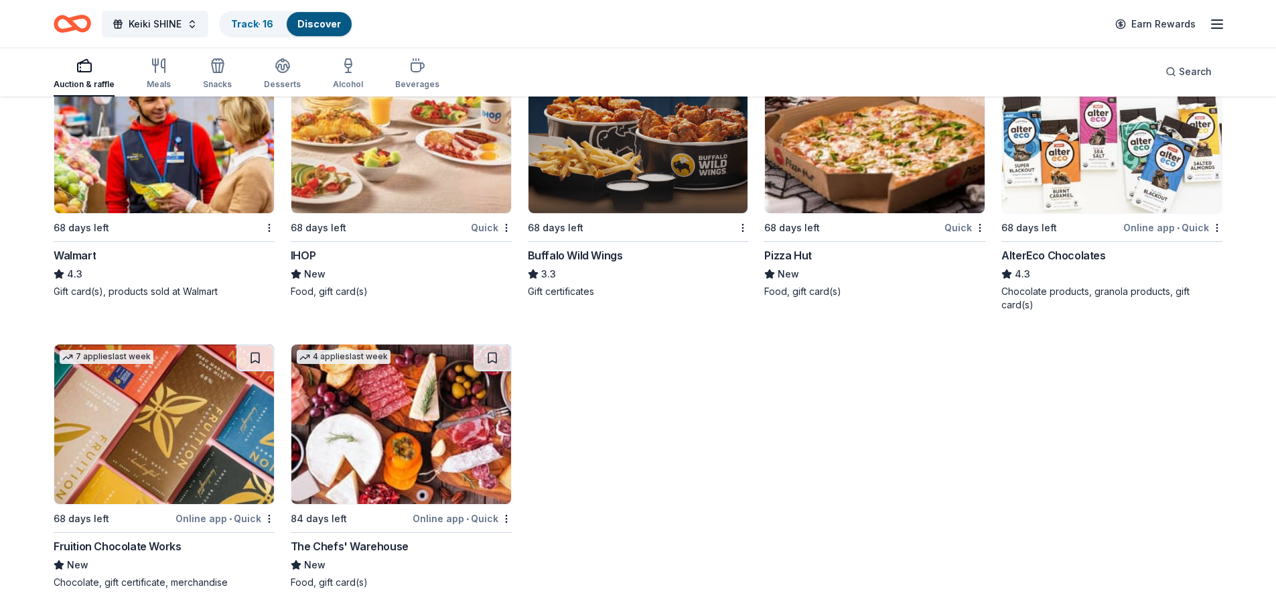
scroll to position [695, 0]
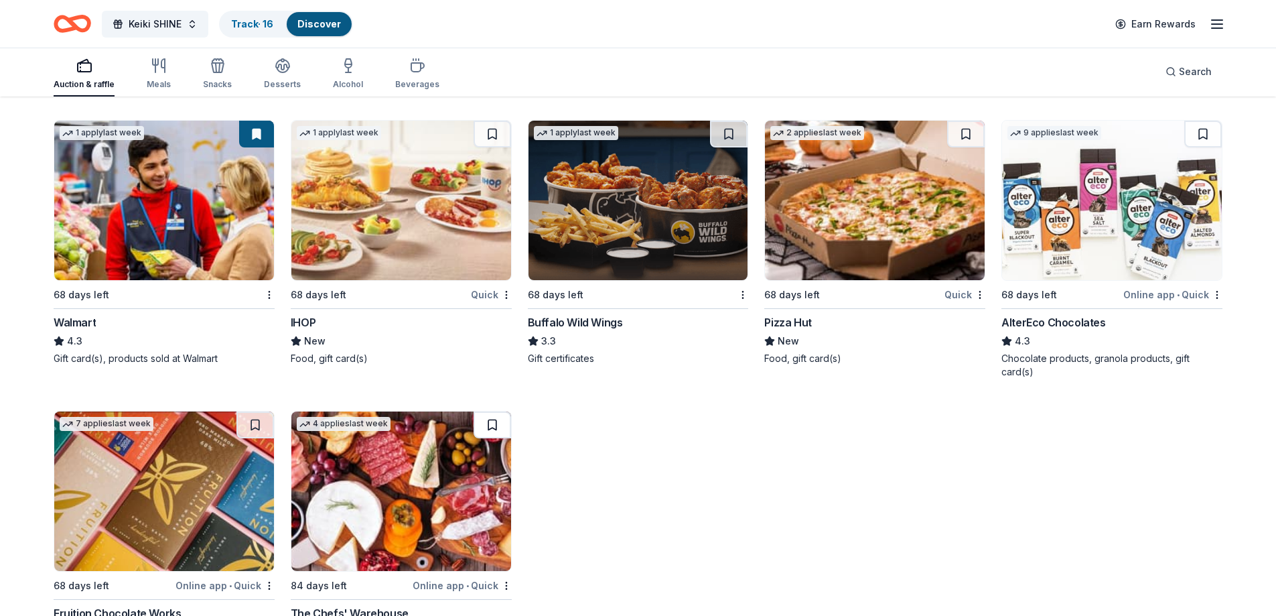
click at [480, 415] on button at bounding box center [493, 424] width 38 height 27
click at [155, 81] on div "Meals" at bounding box center [159, 84] width 24 height 11
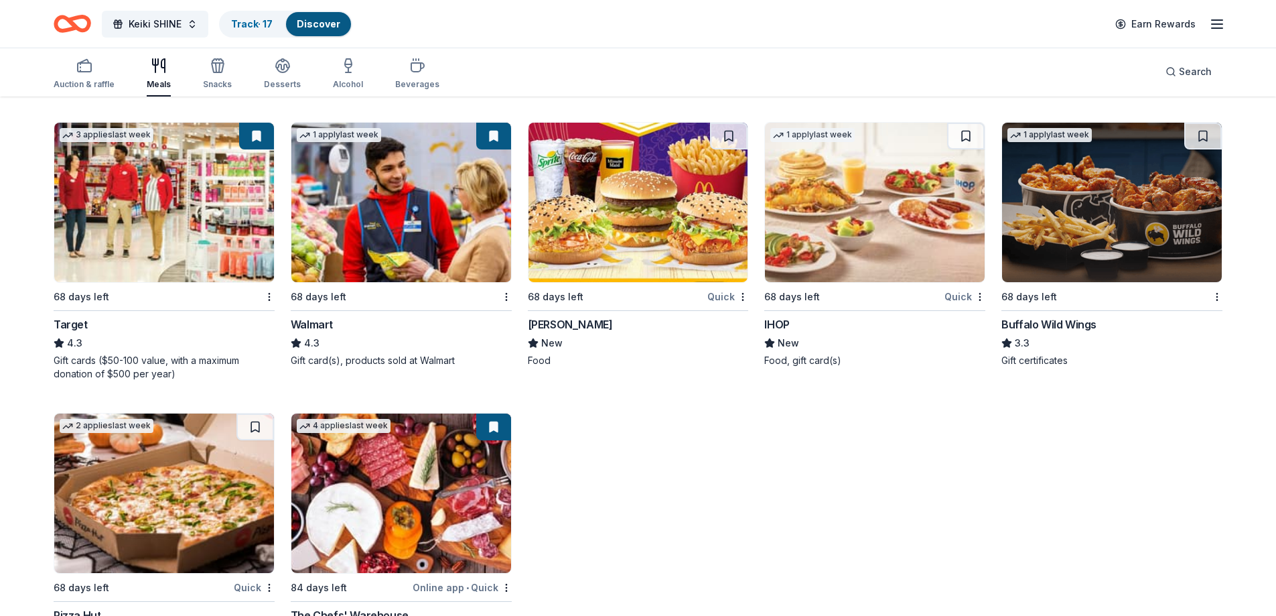
scroll to position [469, 0]
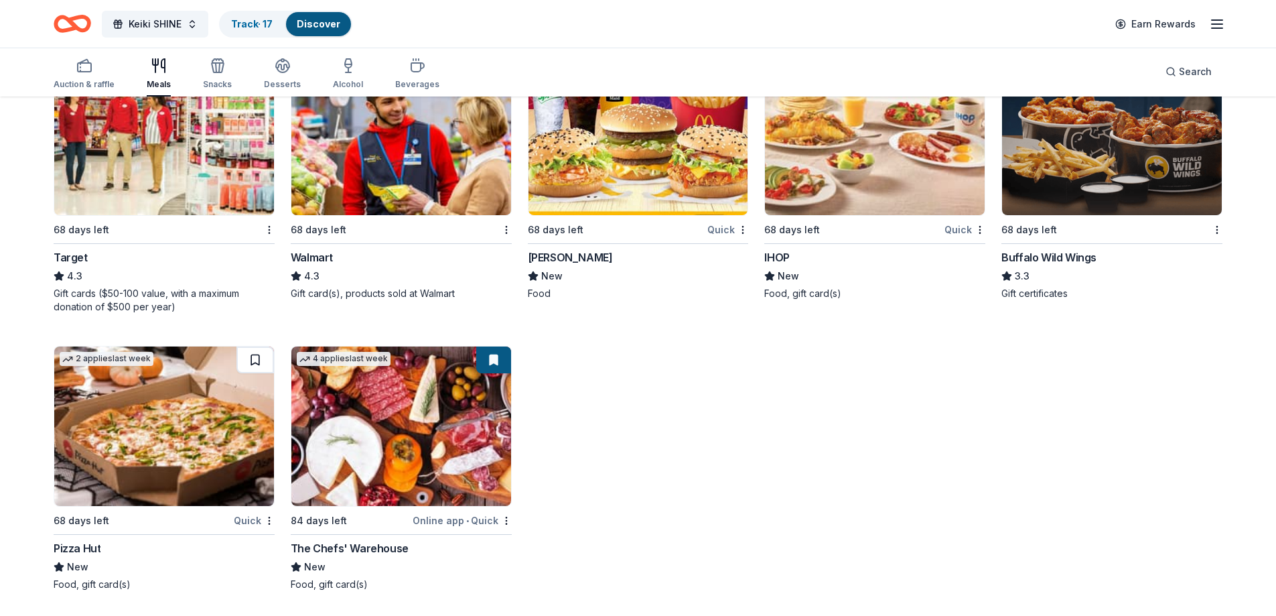
click at [255, 361] on button at bounding box center [255, 359] width 38 height 27
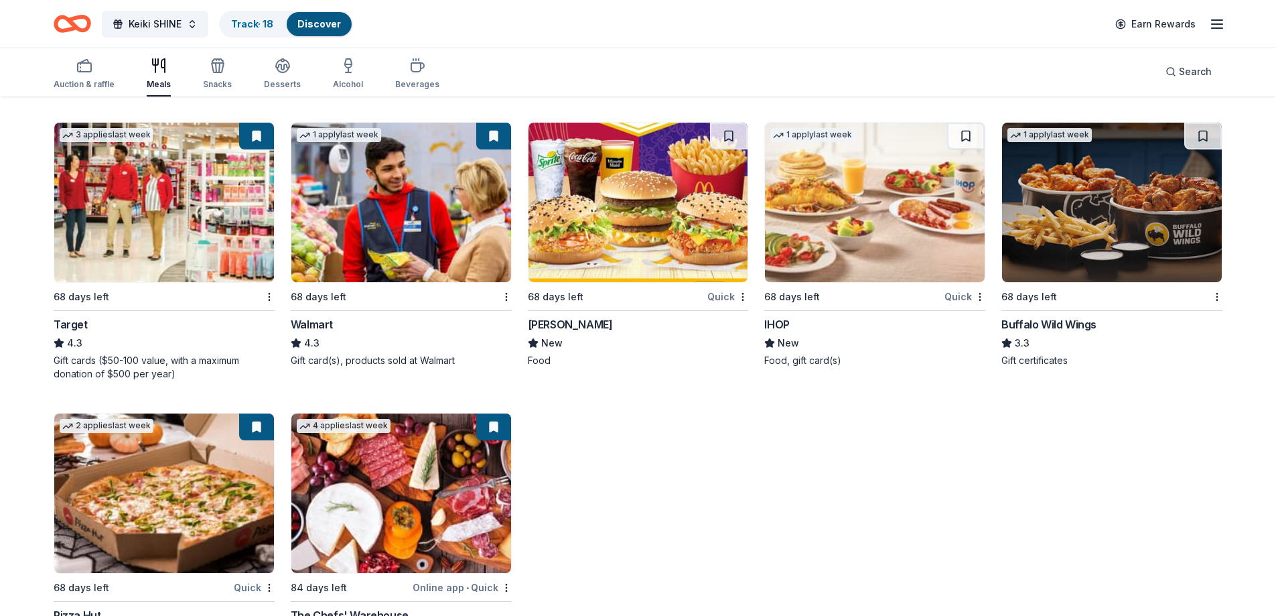
click at [324, 23] on link "Discover" at bounding box center [319, 23] width 44 height 11
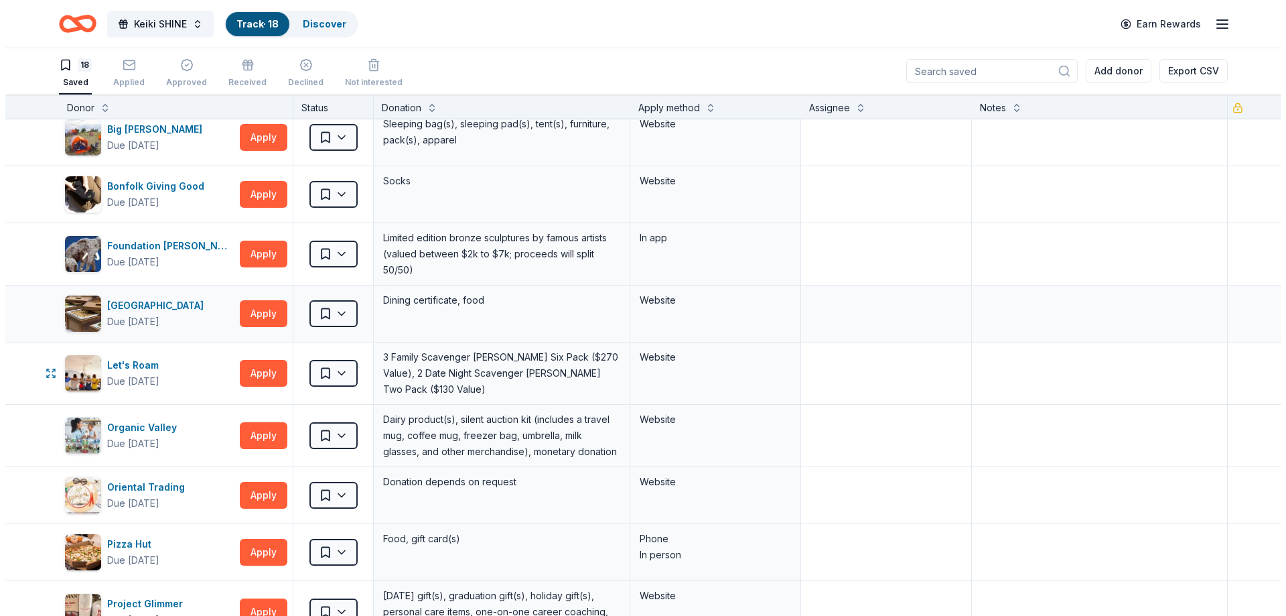
scroll to position [134, 0]
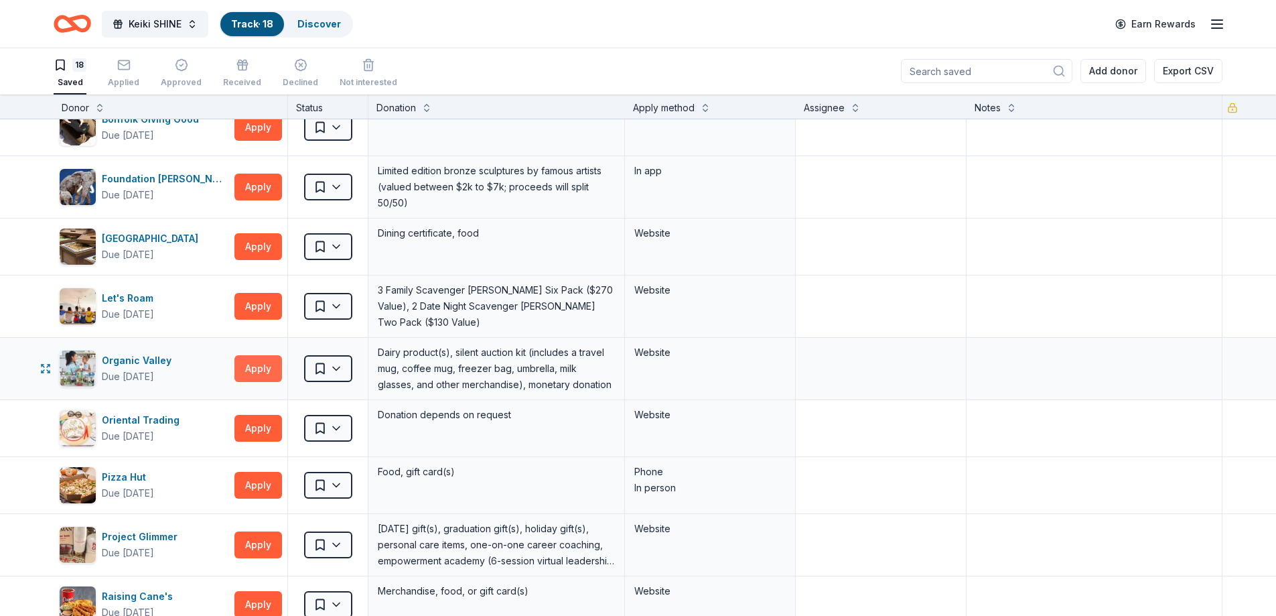
click at [259, 364] on button "Apply" at bounding box center [258, 368] width 48 height 27
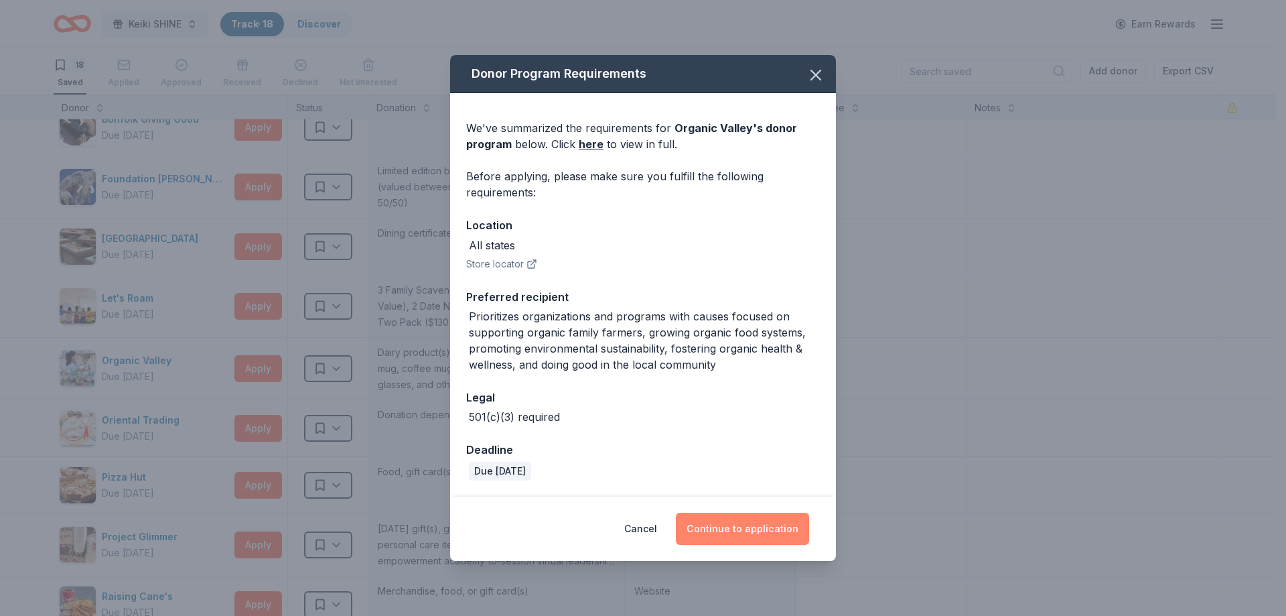
click at [775, 525] on button "Continue to application" at bounding box center [742, 528] width 133 height 32
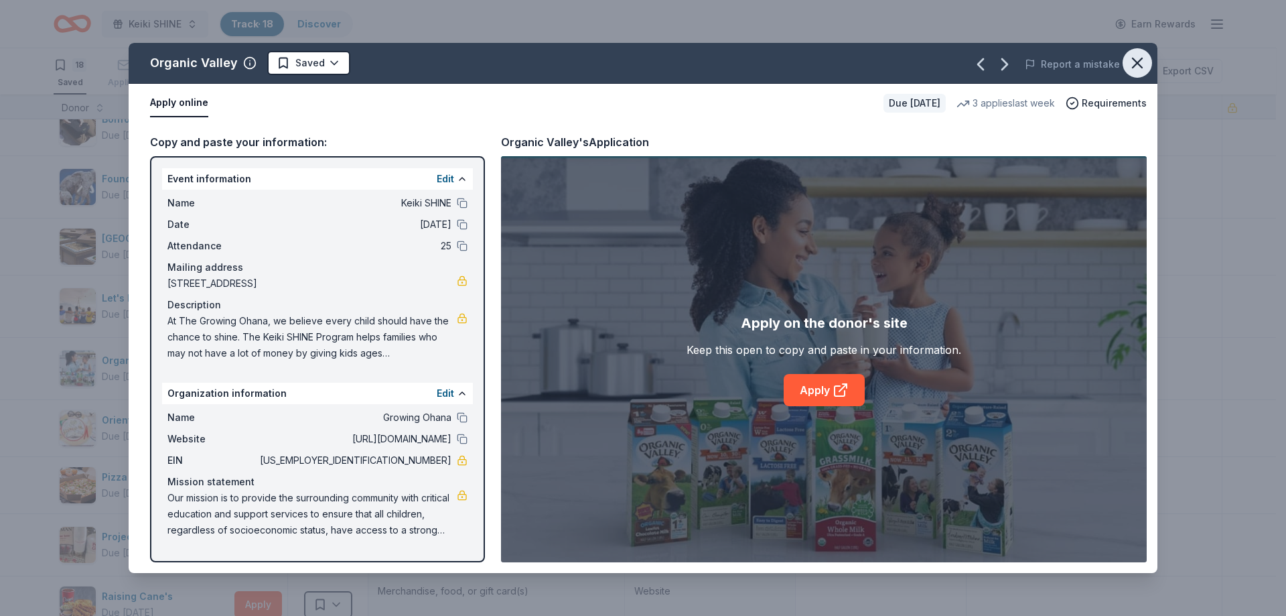
click at [1134, 66] on icon "button" at bounding box center [1137, 62] width 9 height 9
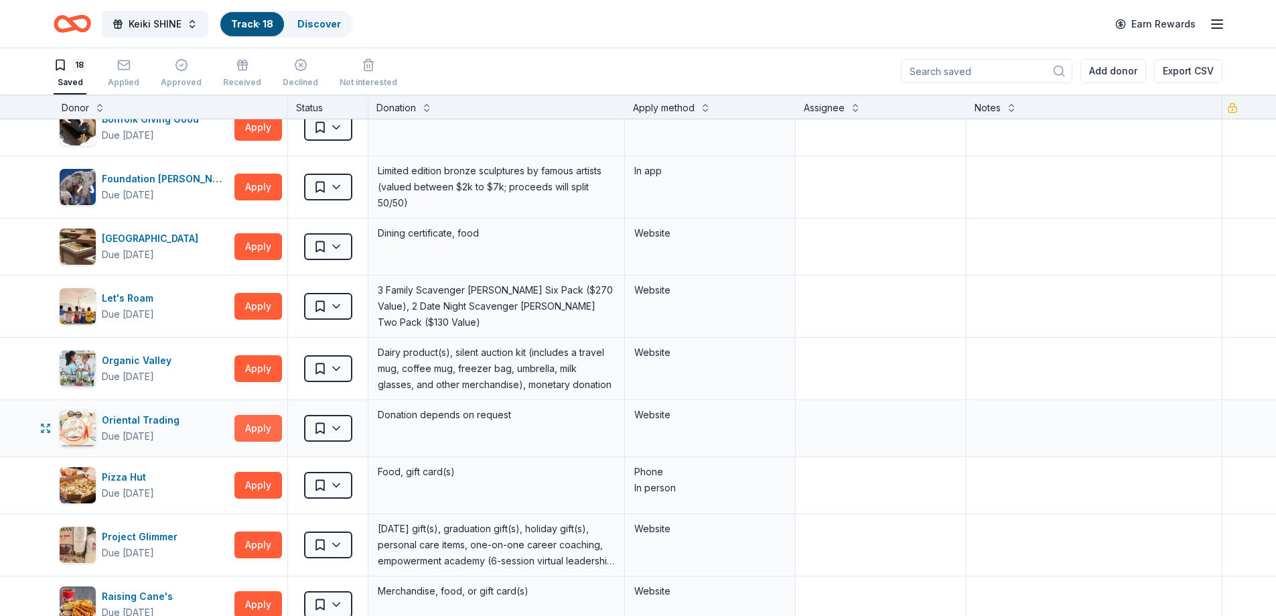
click at [255, 425] on button "Apply" at bounding box center [258, 428] width 48 height 27
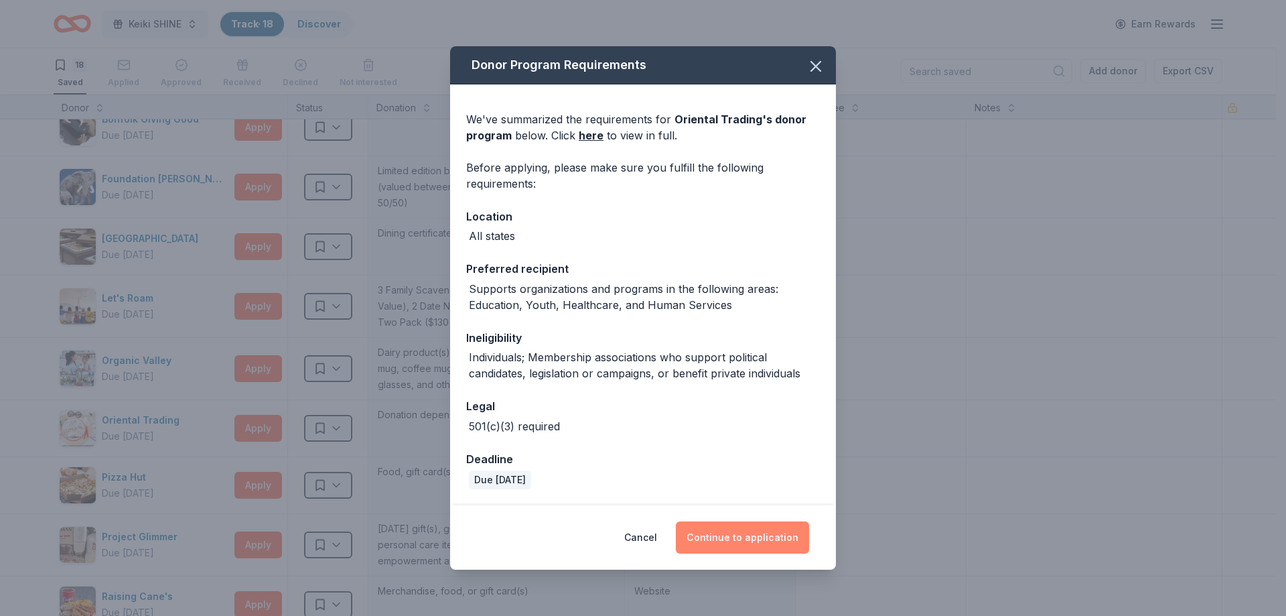
click at [723, 541] on button "Continue to application" at bounding box center [742, 537] width 133 height 32
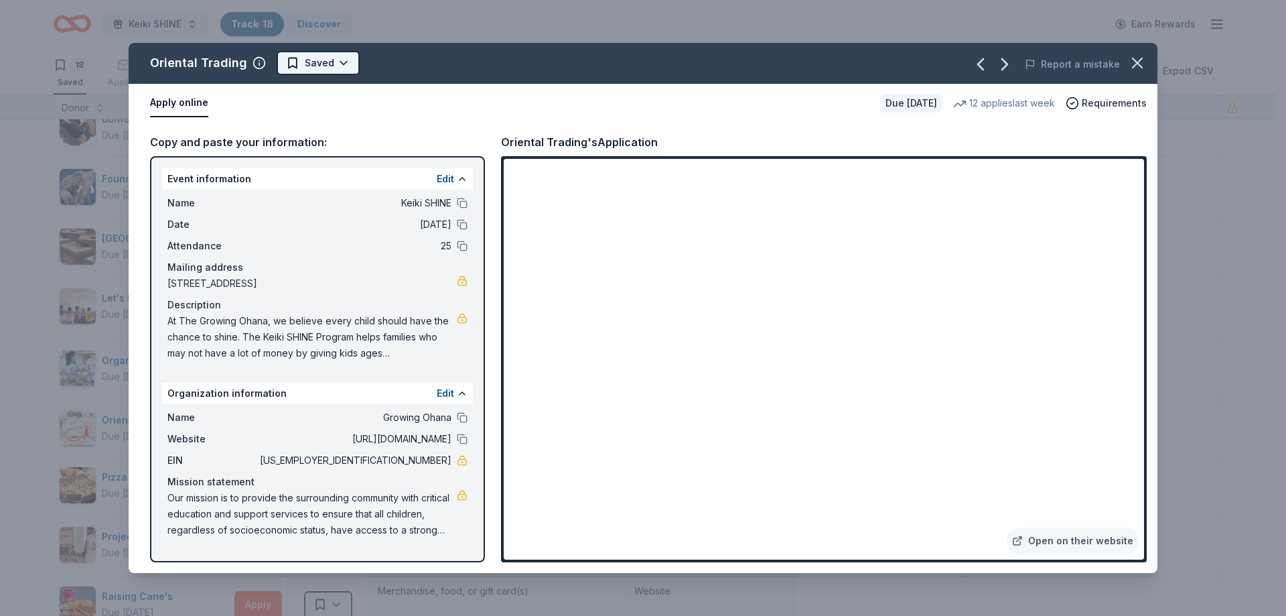
click at [338, 61] on html "Keiki SHINE Track · 18 Discover Earn Rewards 18 Saved Applied Approved Received…" at bounding box center [643, 307] width 1286 height 616
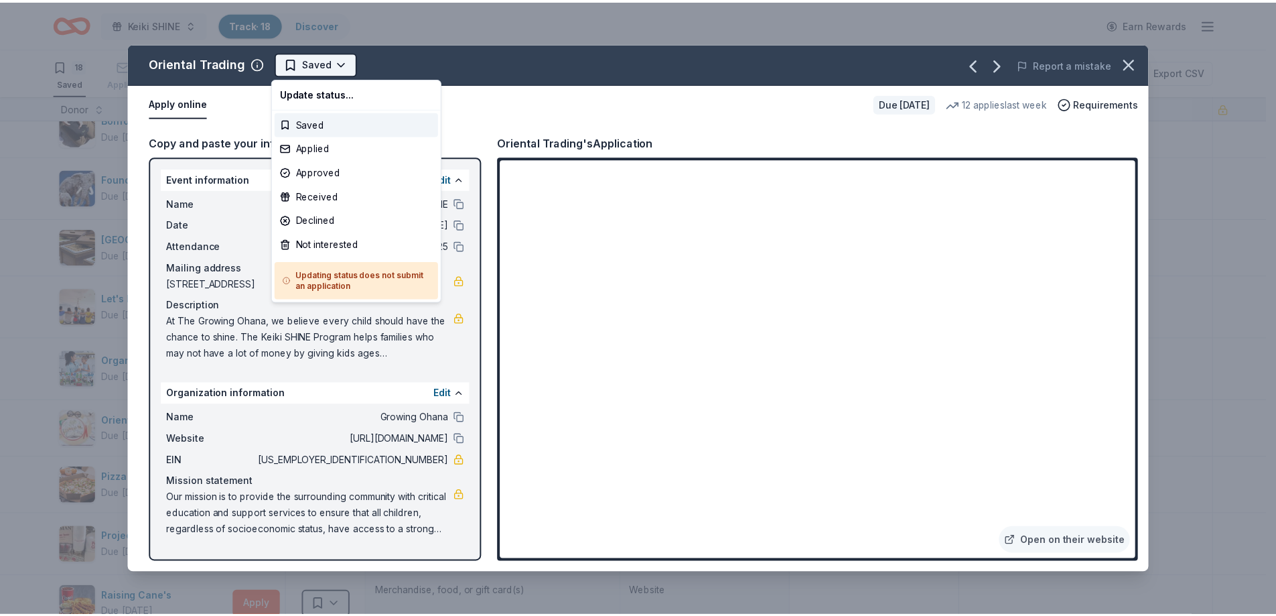
scroll to position [0, 0]
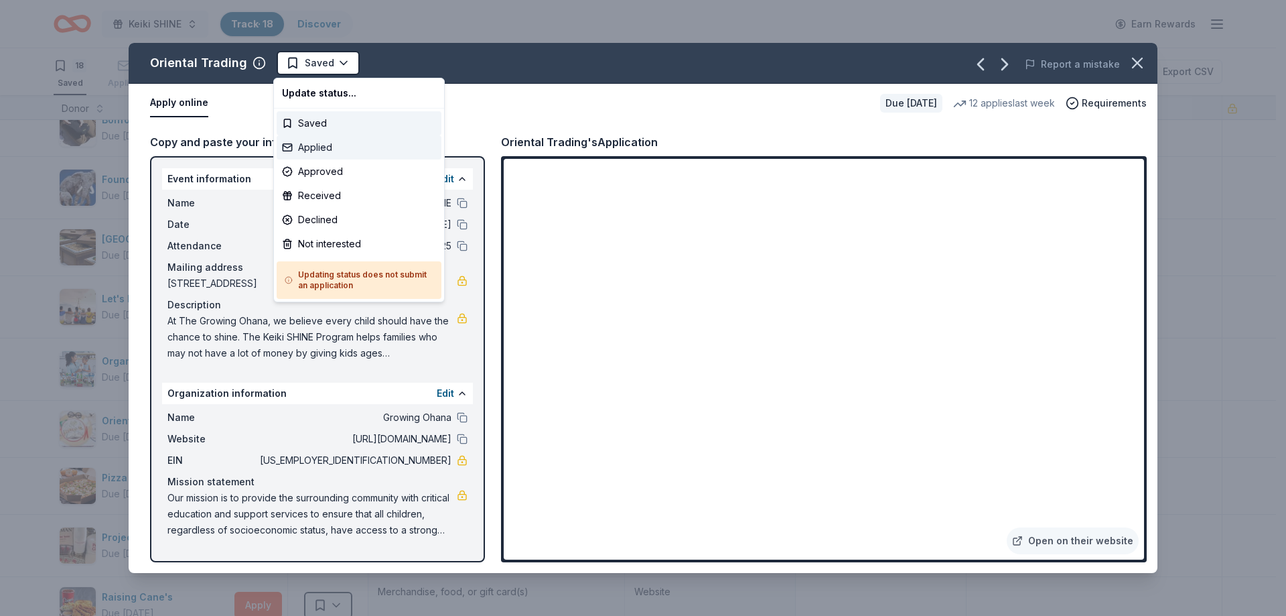
click at [336, 148] on div "Applied" at bounding box center [359, 147] width 165 height 24
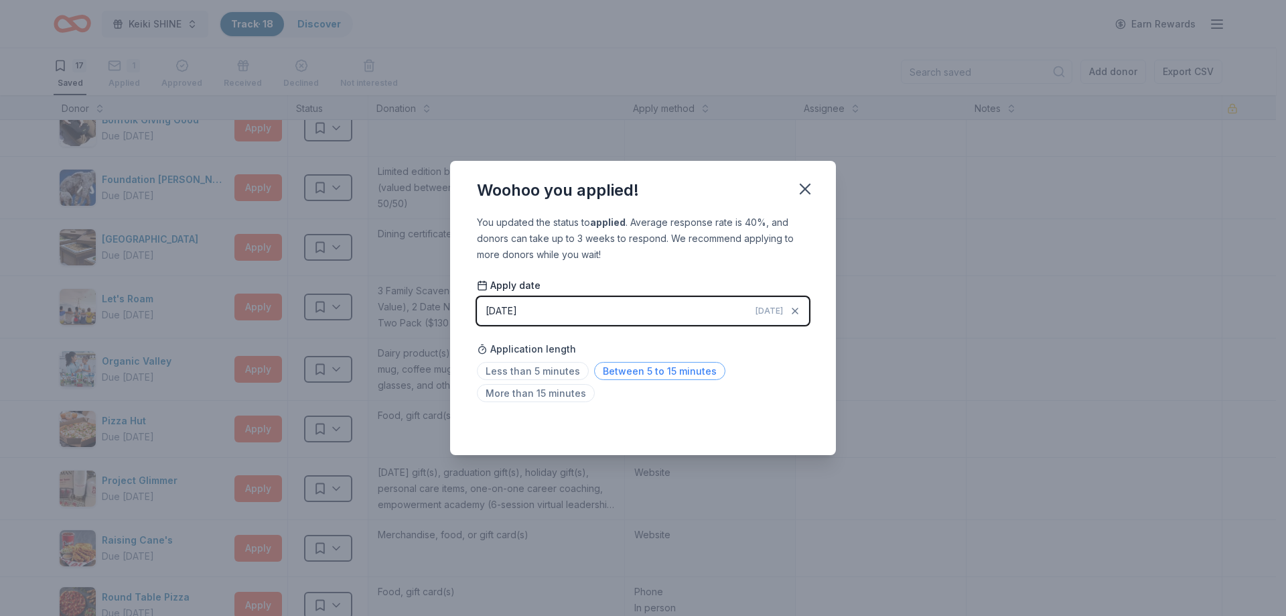
click at [636, 372] on span "Between 5 to 15 minutes" at bounding box center [659, 371] width 131 height 18
click at [802, 192] on icon "button" at bounding box center [805, 188] width 9 height 9
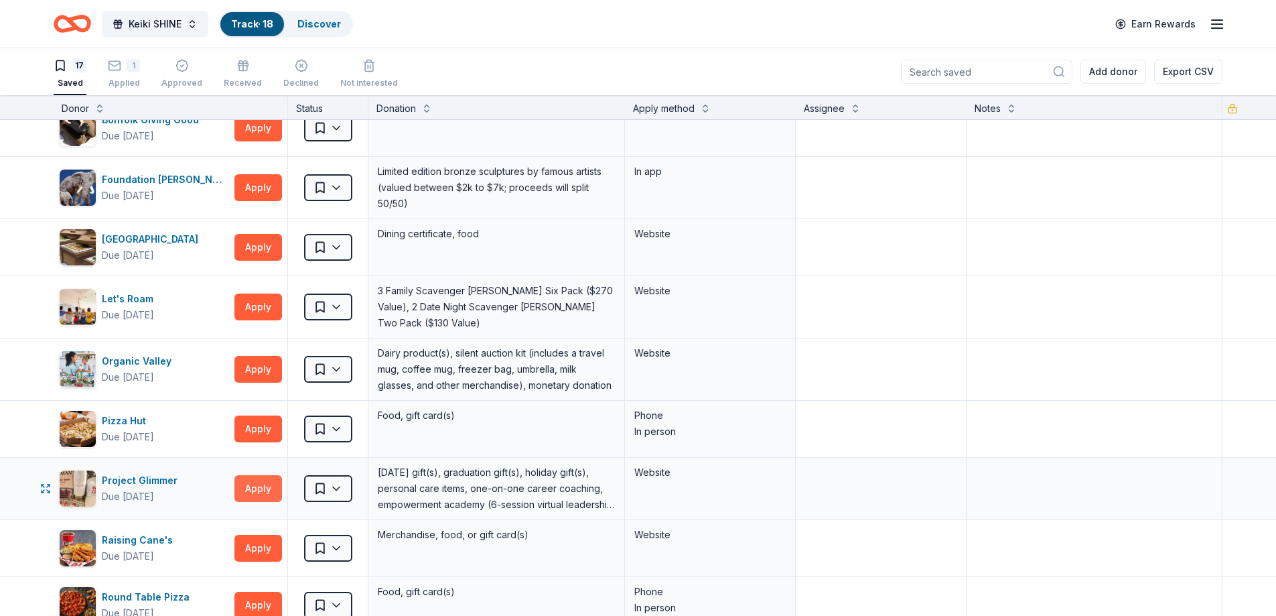
click at [251, 480] on button "Apply" at bounding box center [258, 488] width 48 height 27
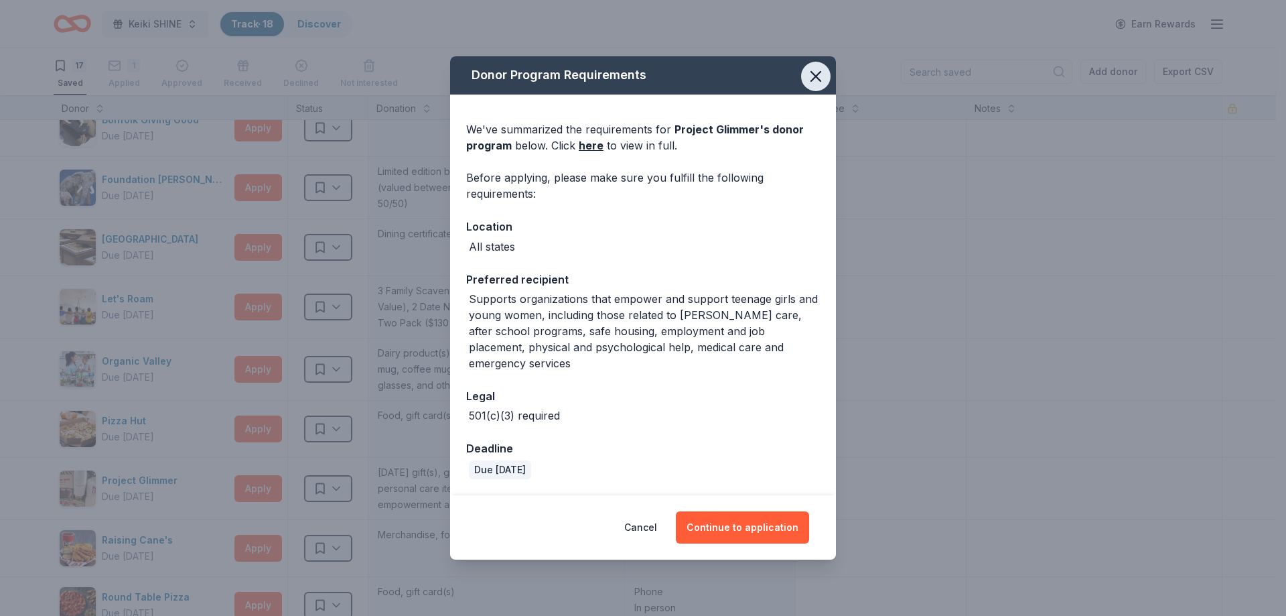
click at [817, 86] on icon "button" at bounding box center [816, 76] width 19 height 19
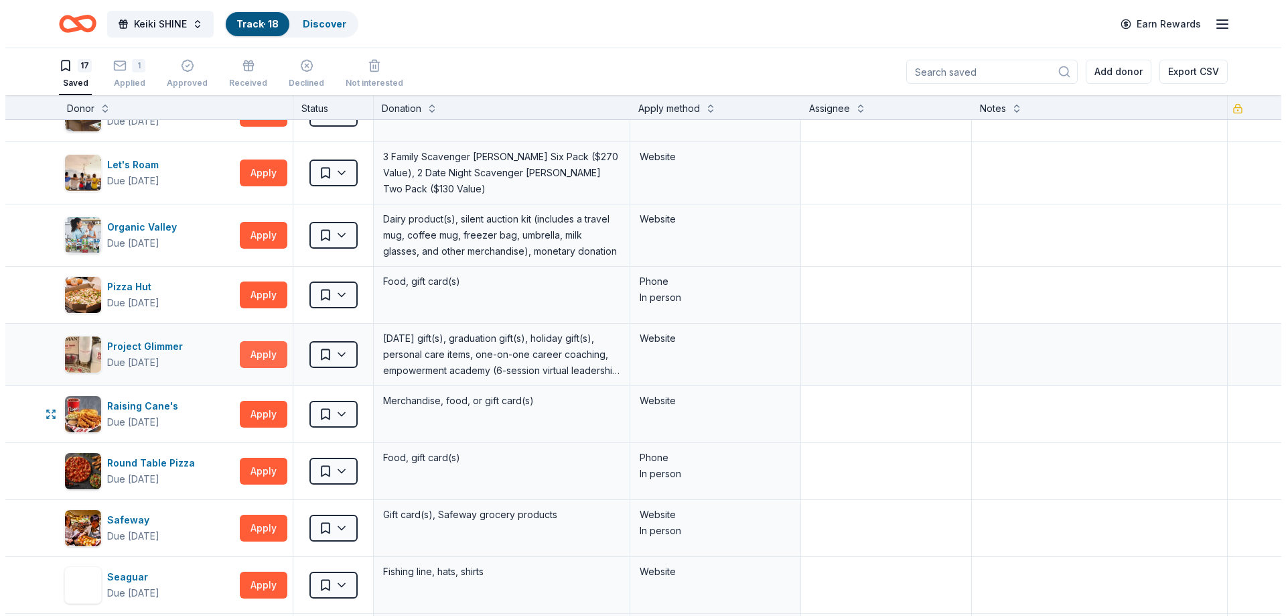
scroll to position [335, 0]
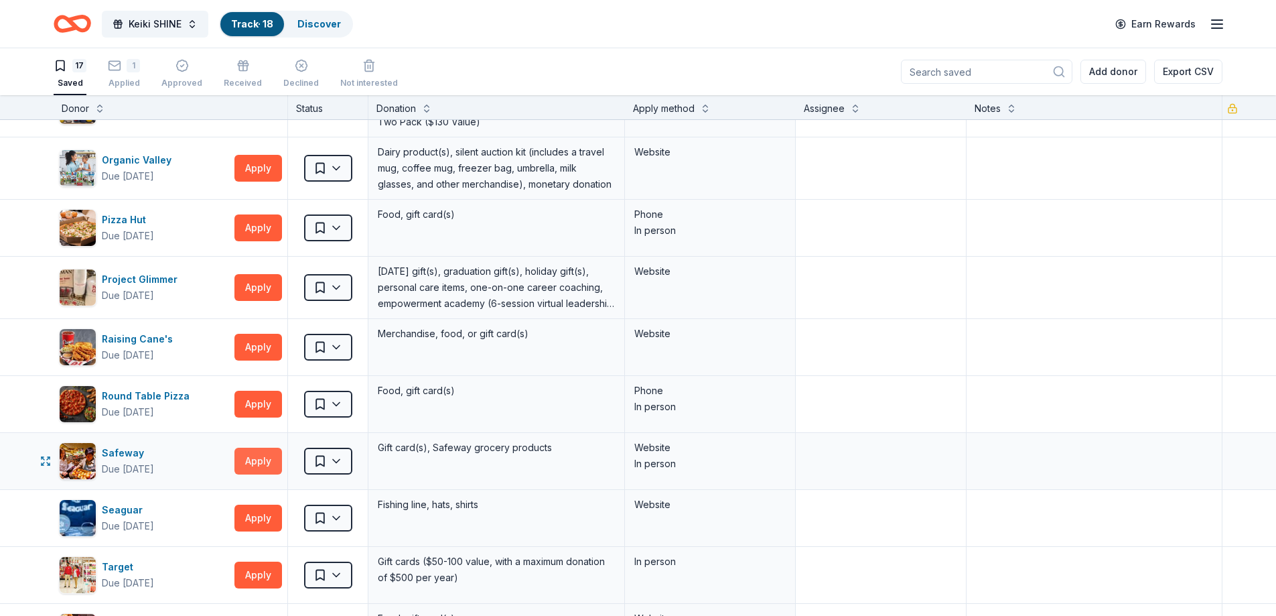
click at [253, 453] on button "Apply" at bounding box center [258, 460] width 48 height 27
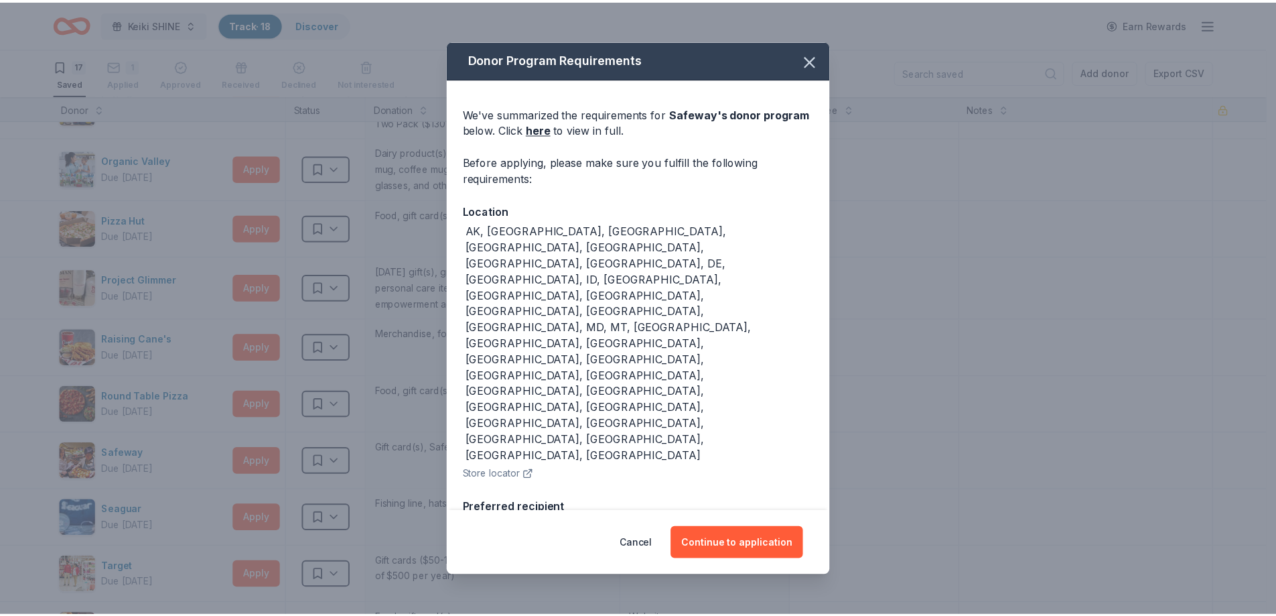
scroll to position [103, 0]
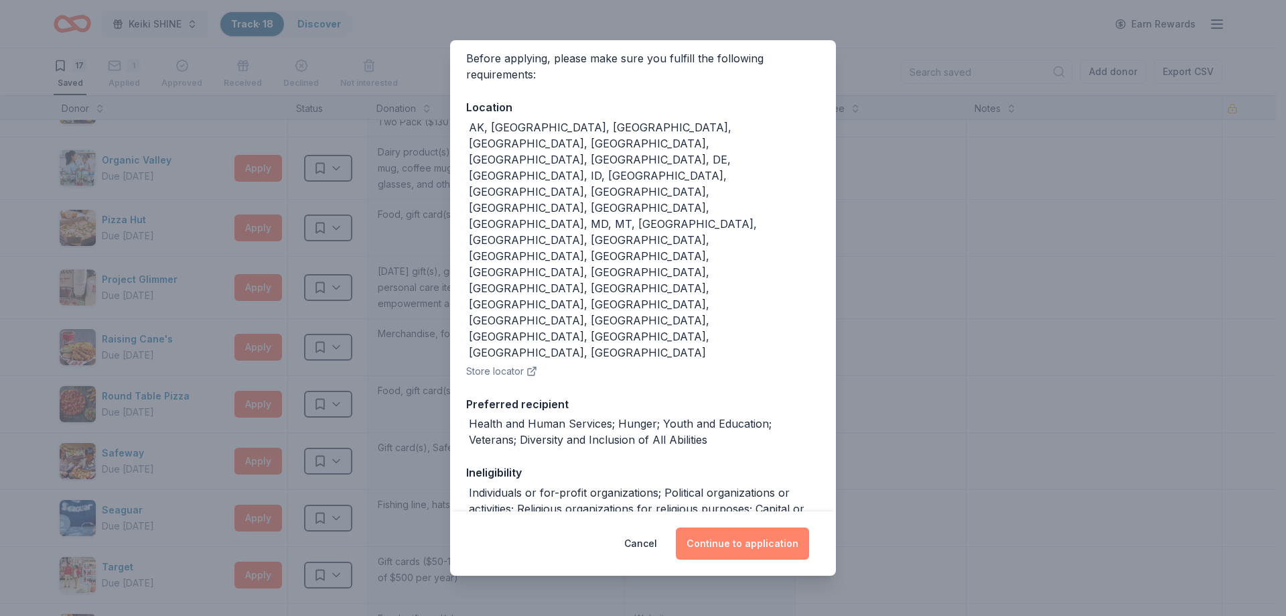
click at [723, 541] on button "Continue to application" at bounding box center [742, 543] width 133 height 32
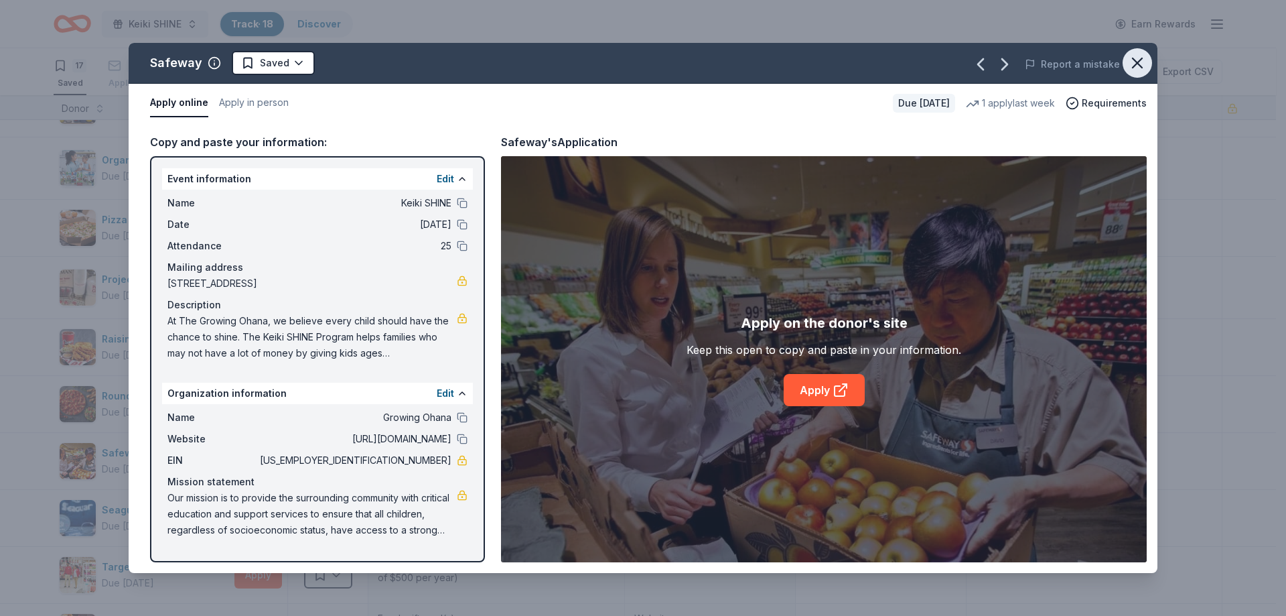
click at [1133, 69] on icon "button" at bounding box center [1137, 63] width 19 height 19
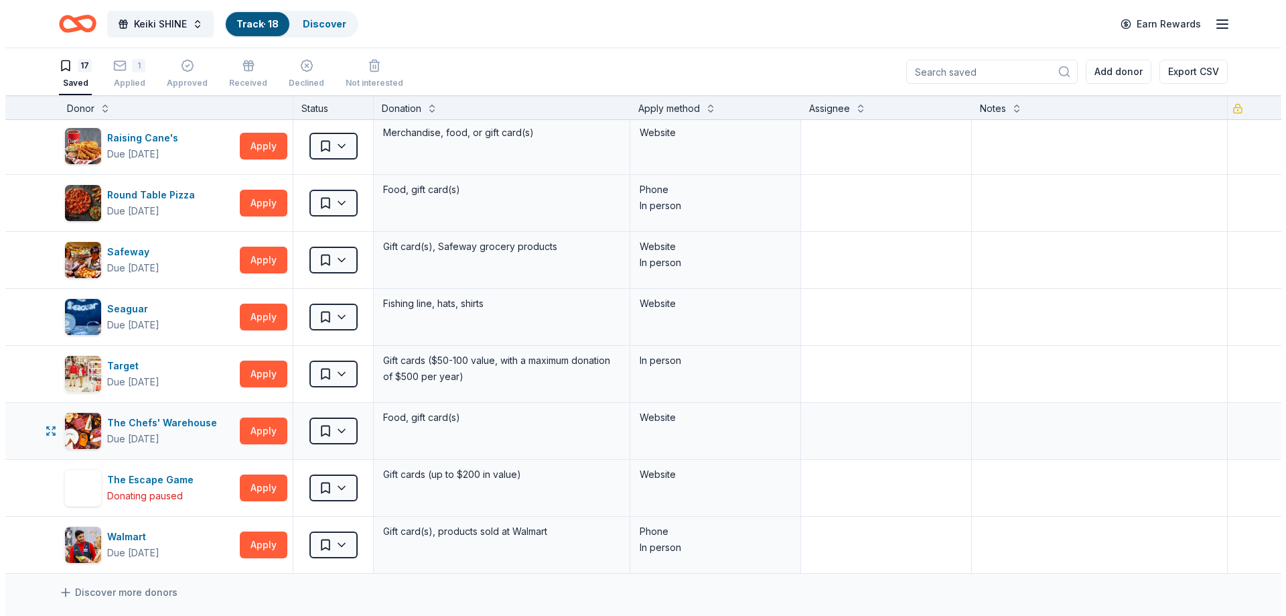
scroll to position [603, 0]
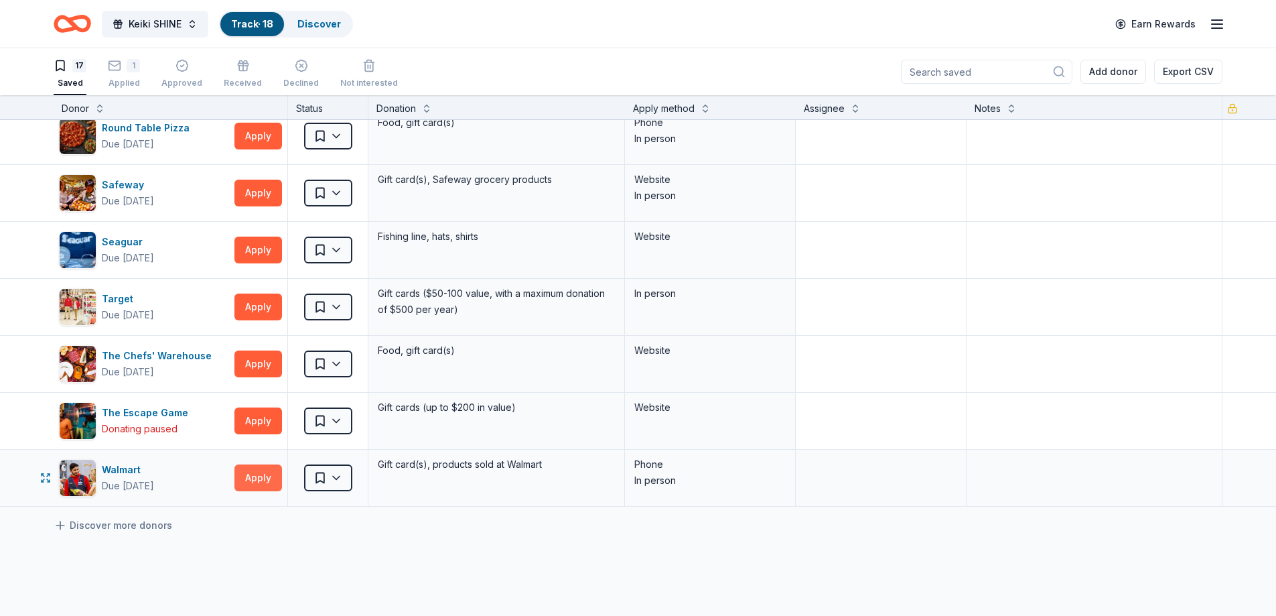
click at [264, 472] on button "Apply" at bounding box center [258, 477] width 48 height 27
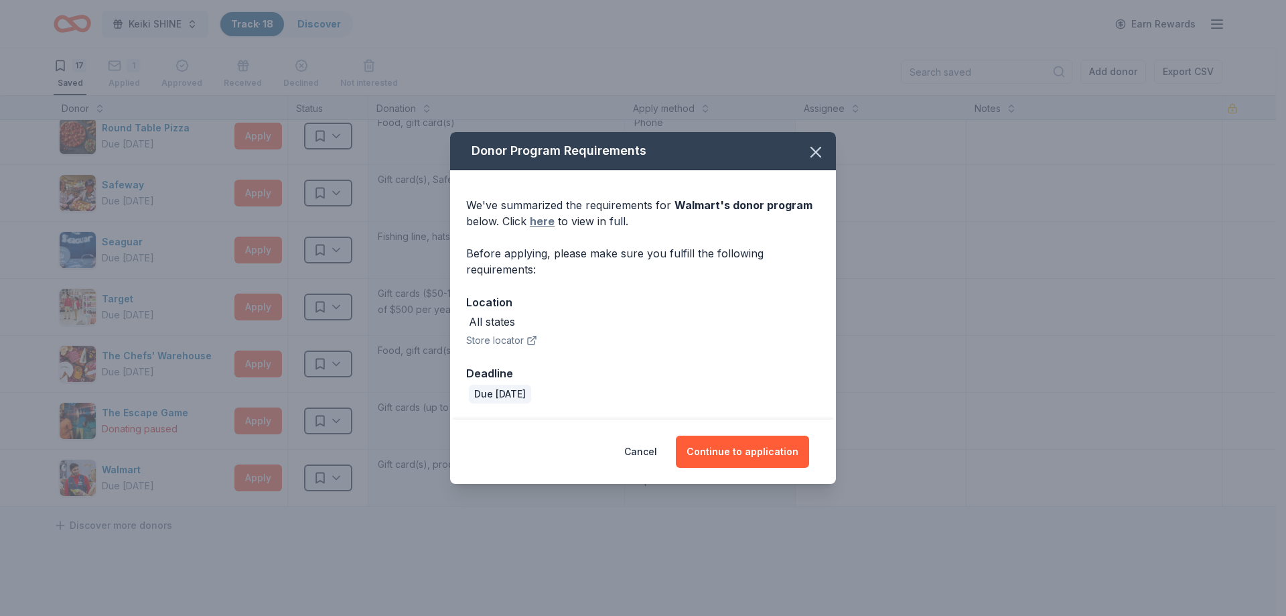
click at [539, 217] on link "here" at bounding box center [542, 221] width 25 height 16
